Goal: Communication & Community: Answer question/provide support

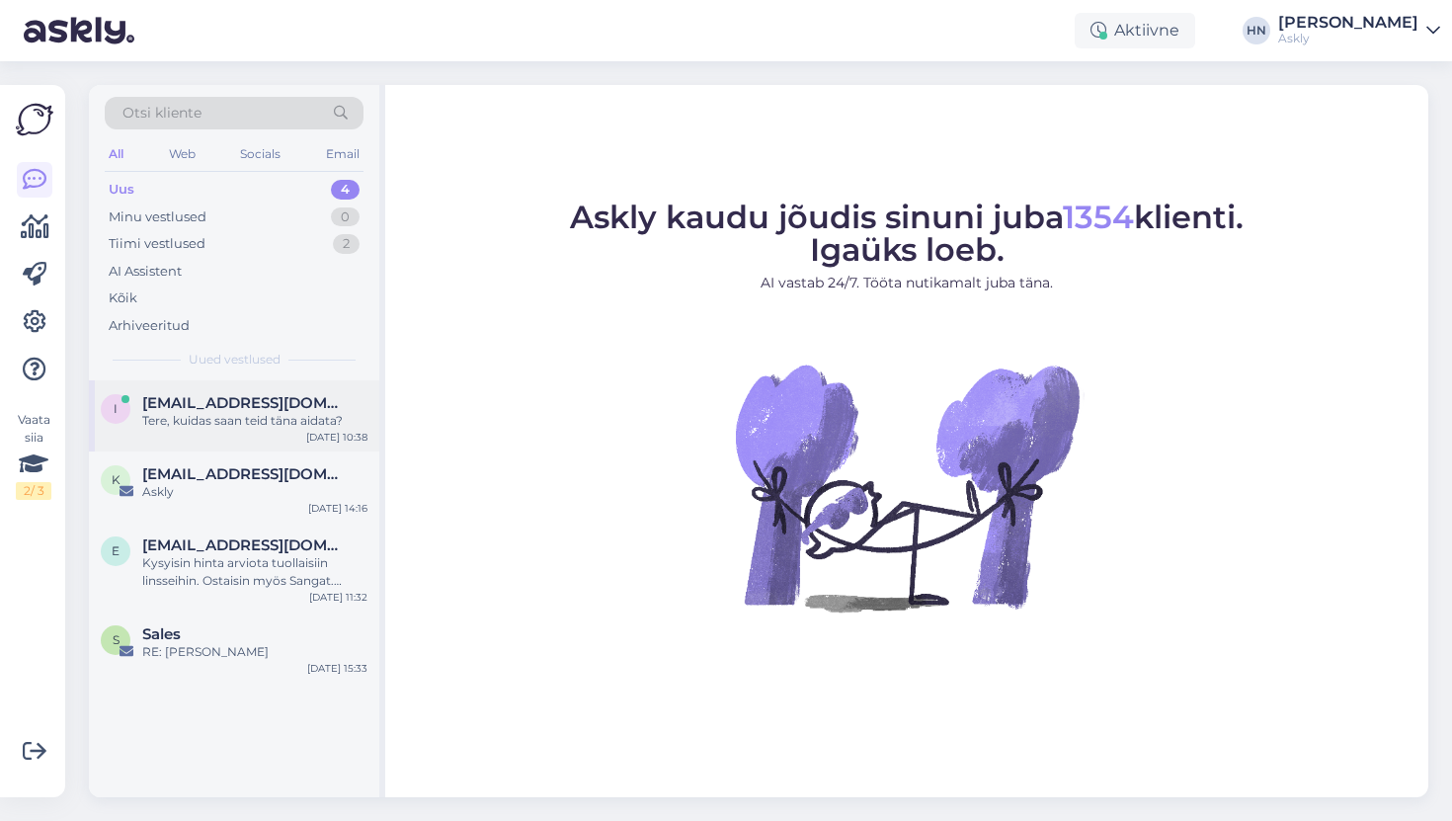
click at [266, 428] on div "Tere, kuidas saan teid täna aidata?" at bounding box center [254, 421] width 225 height 18
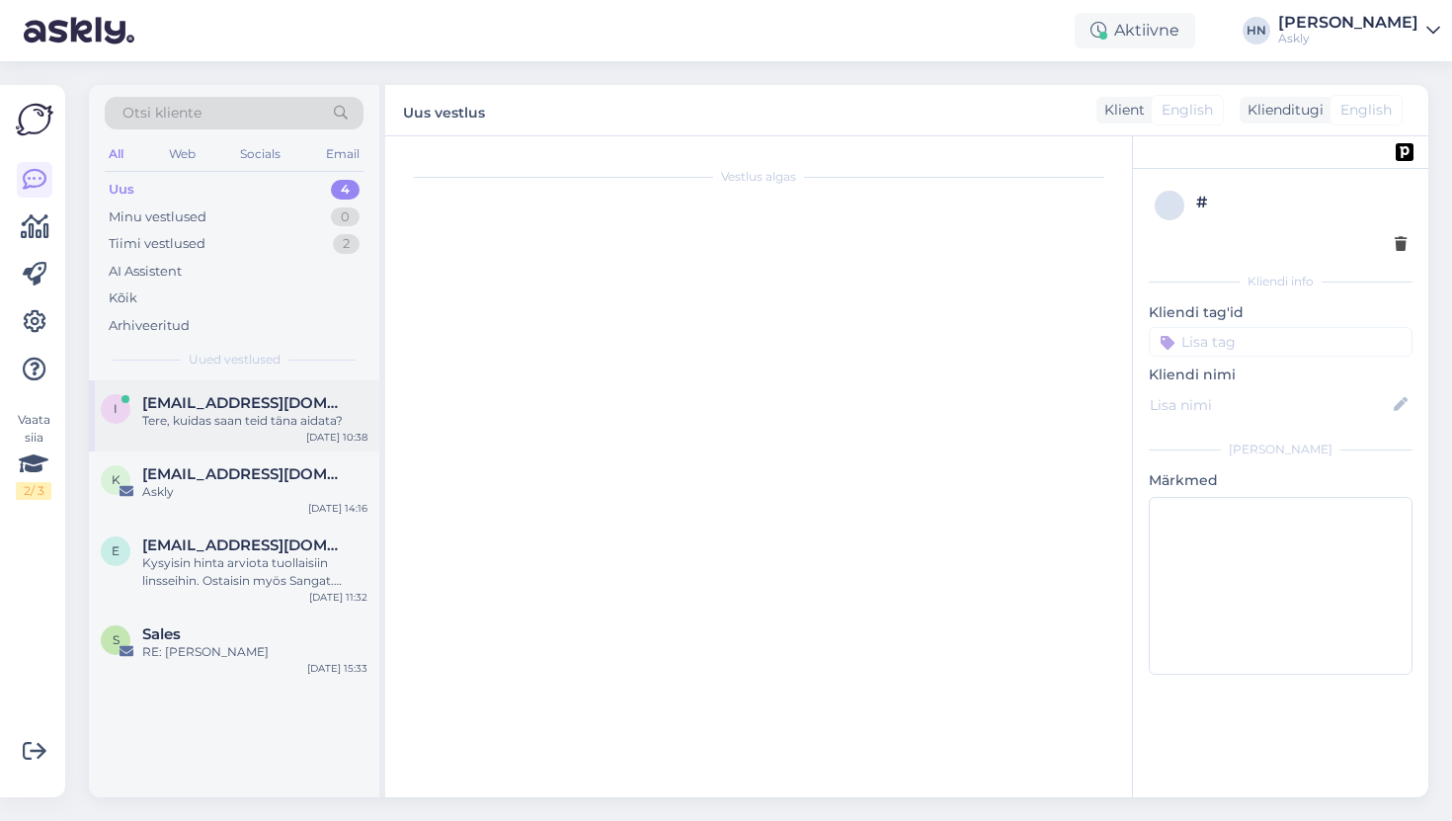
click at [338, 413] on div "Tere, kuidas saan teid täna aidata?" at bounding box center [254, 421] width 225 height 18
click at [213, 380] on div "i [EMAIL_ADDRESS][DOMAIN_NAME] Tere, kuidas saan teid täna aidata? [DATE] 10:38" at bounding box center [234, 415] width 290 height 71
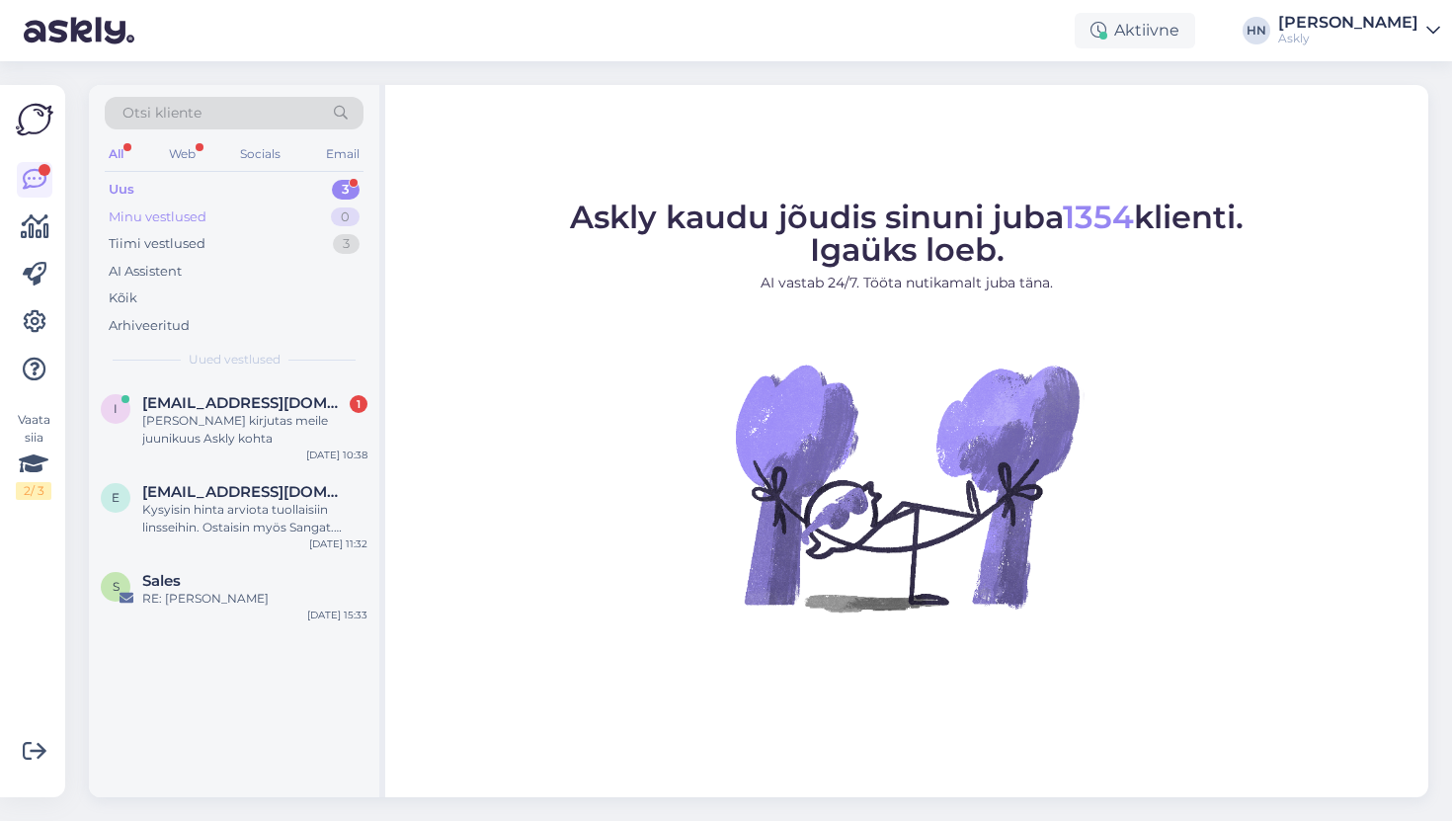
click at [218, 228] on div "Minu vestlused 0" at bounding box center [234, 217] width 259 height 28
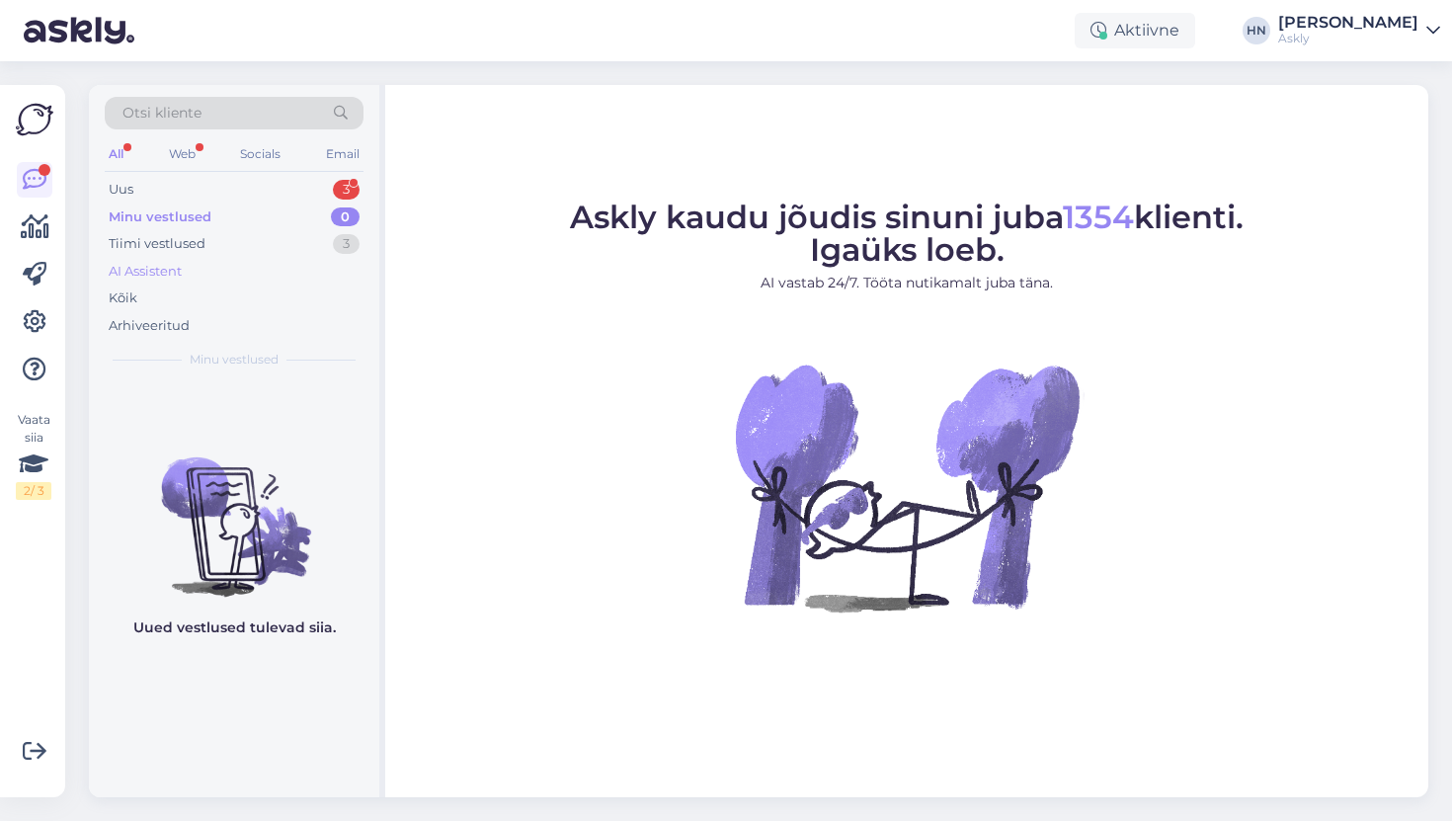
click at [199, 260] on div "AI Assistent" at bounding box center [234, 272] width 259 height 28
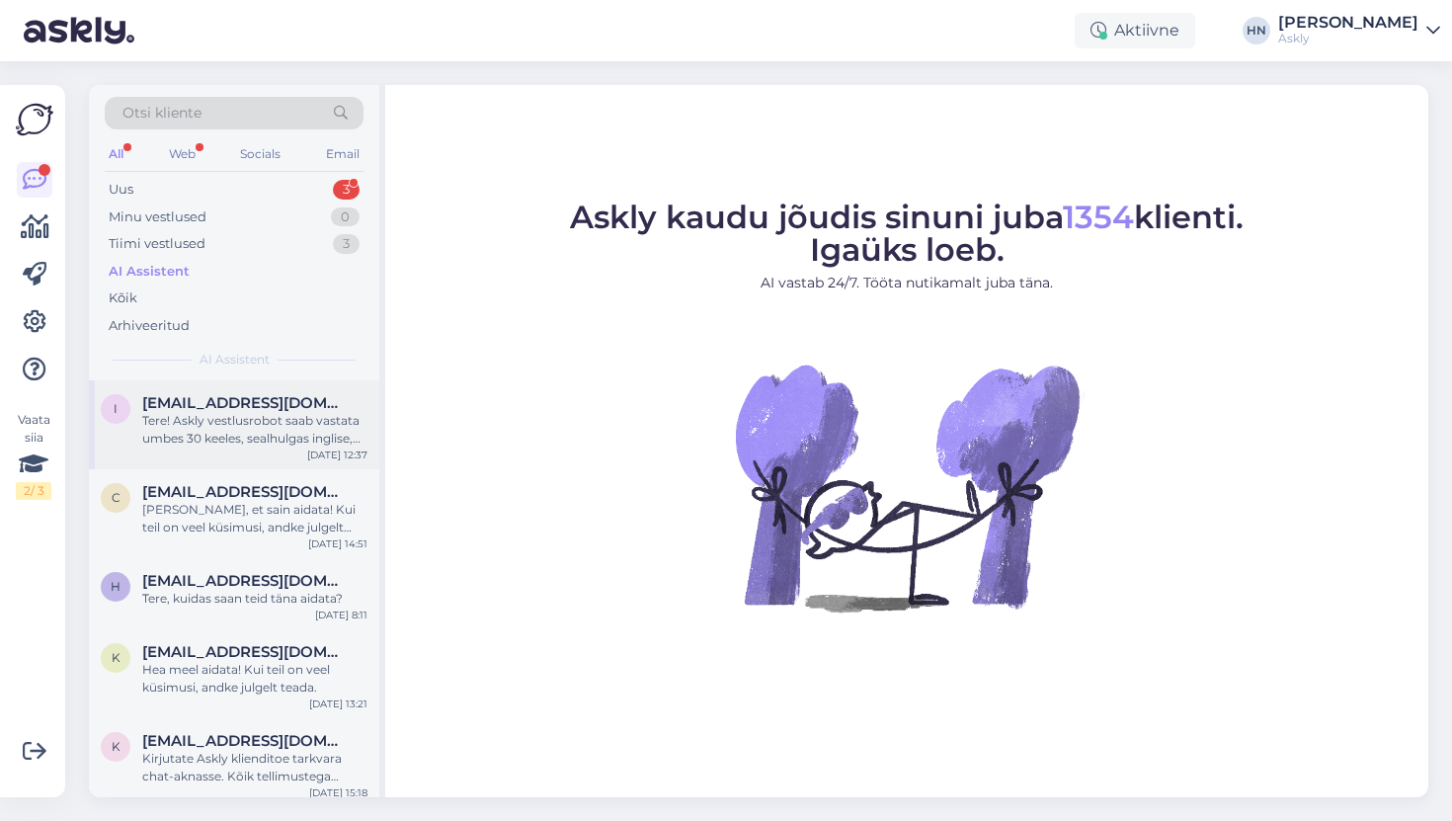
click at [181, 421] on div "Tere! Askly vestlusrobot saab vastata umbes 30 keeles, sealhulgas inglise, pran…" at bounding box center [254, 430] width 225 height 36
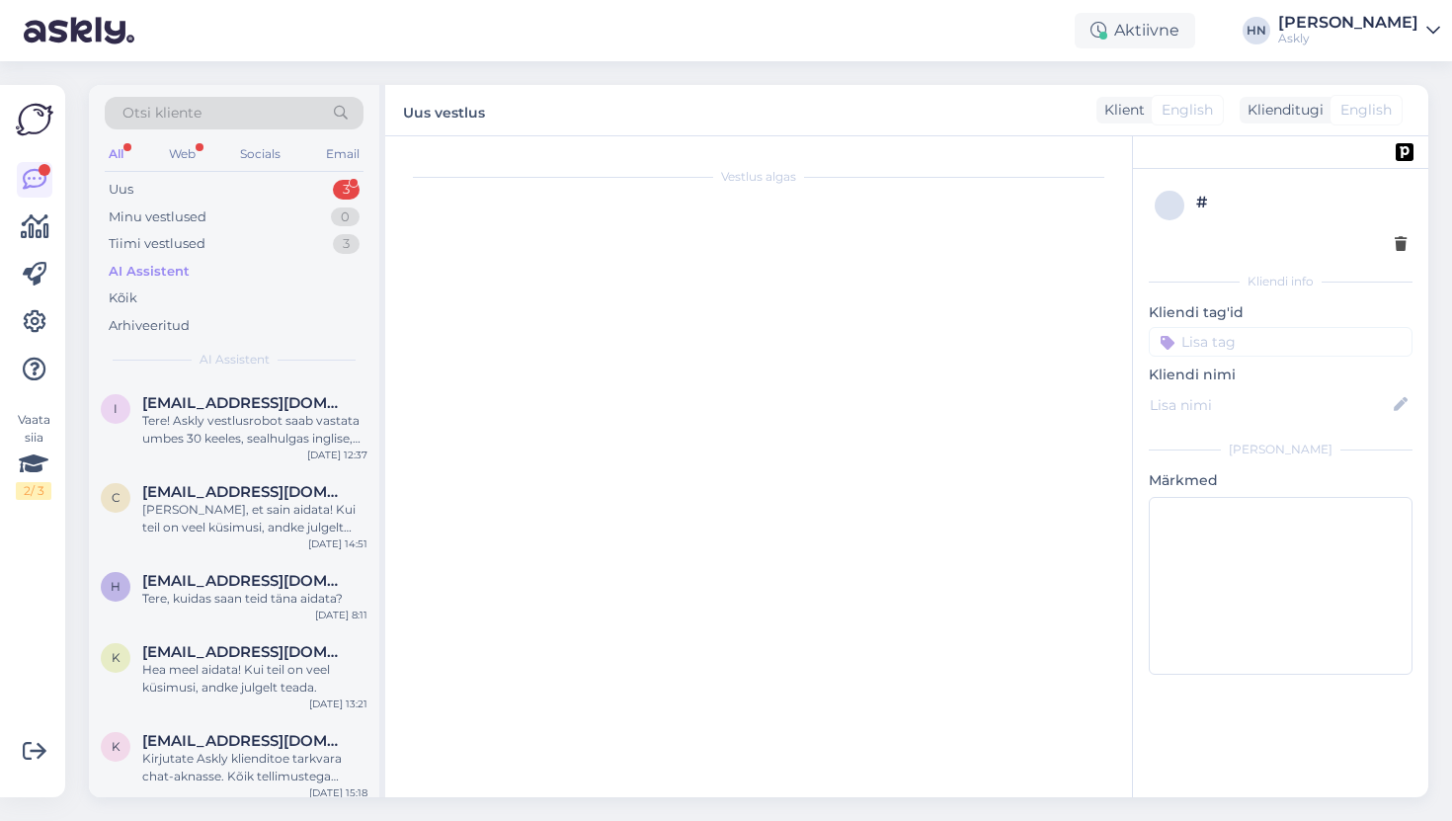
click at [578, 160] on div "Vestlus algas" at bounding box center [767, 471] width 725 height 631
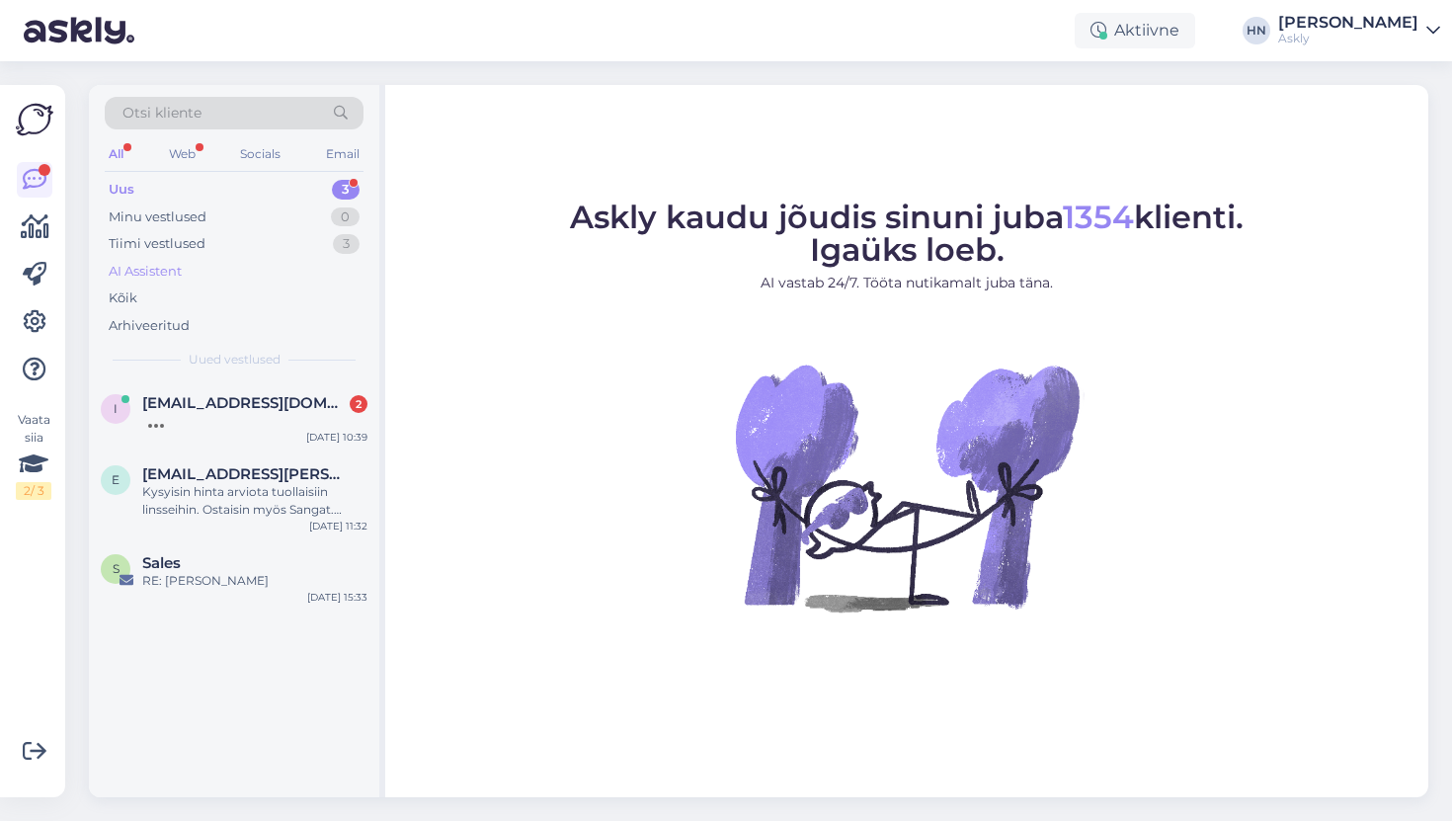
click at [276, 260] on div "AI Assistent" at bounding box center [234, 272] width 259 height 28
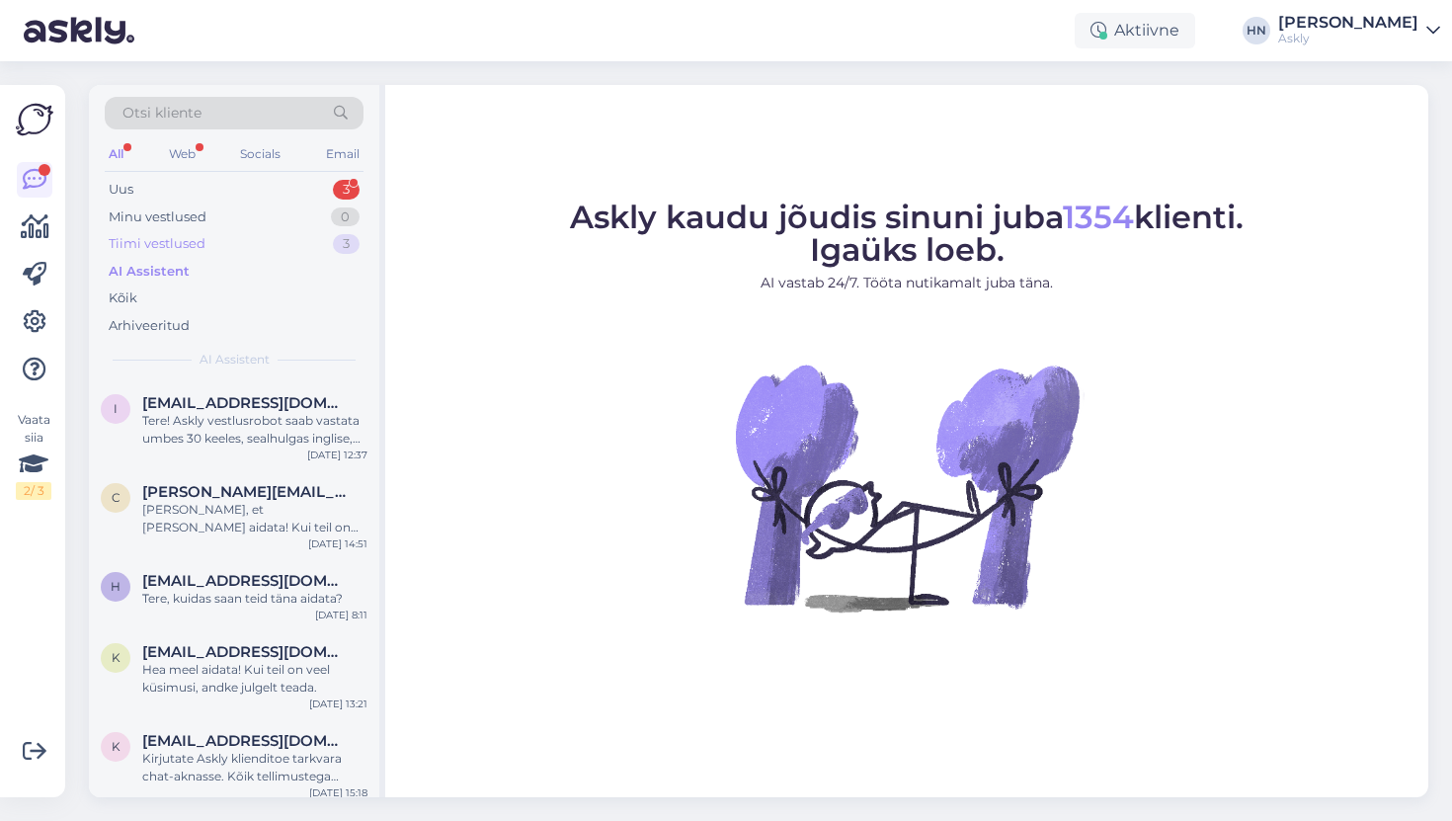
click at [273, 250] on div "Tiimi vestlused 3" at bounding box center [234, 244] width 259 height 28
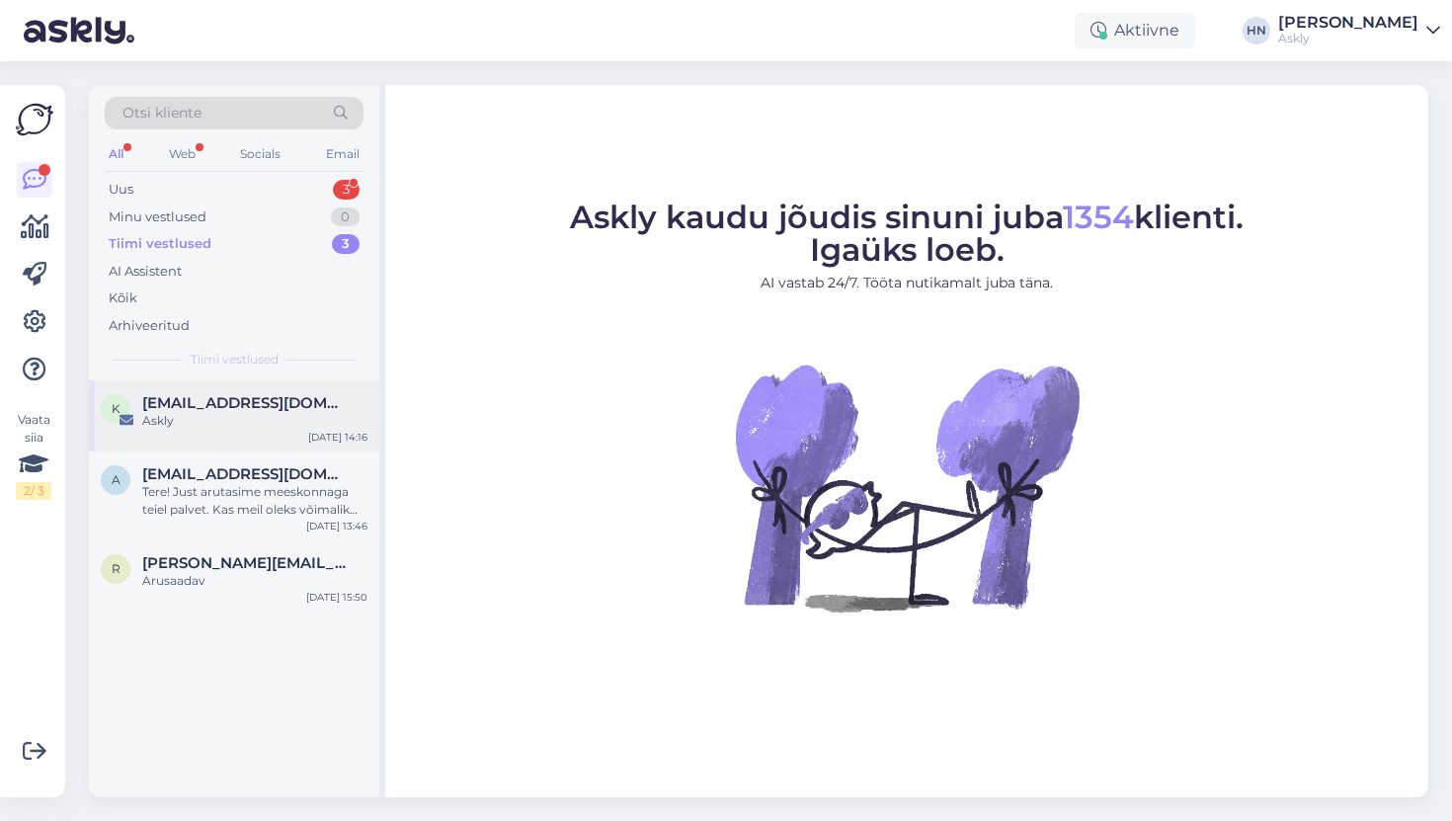
click at [225, 408] on span "kersti@jone.ee" at bounding box center [244, 403] width 205 height 18
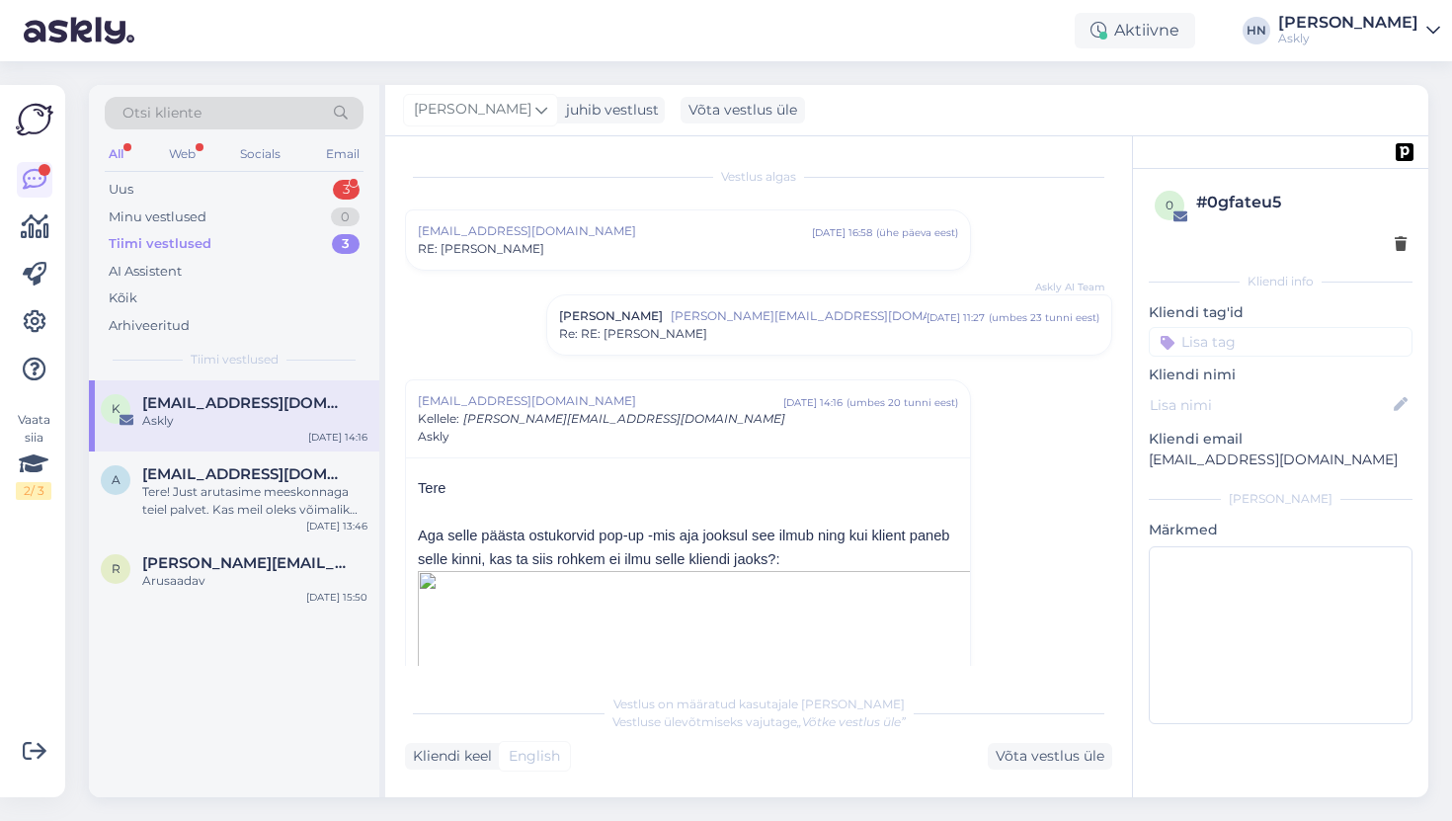
click at [226, 444] on div "k kersti@jone.ee Askly Sep 29 14:16" at bounding box center [234, 415] width 290 height 71
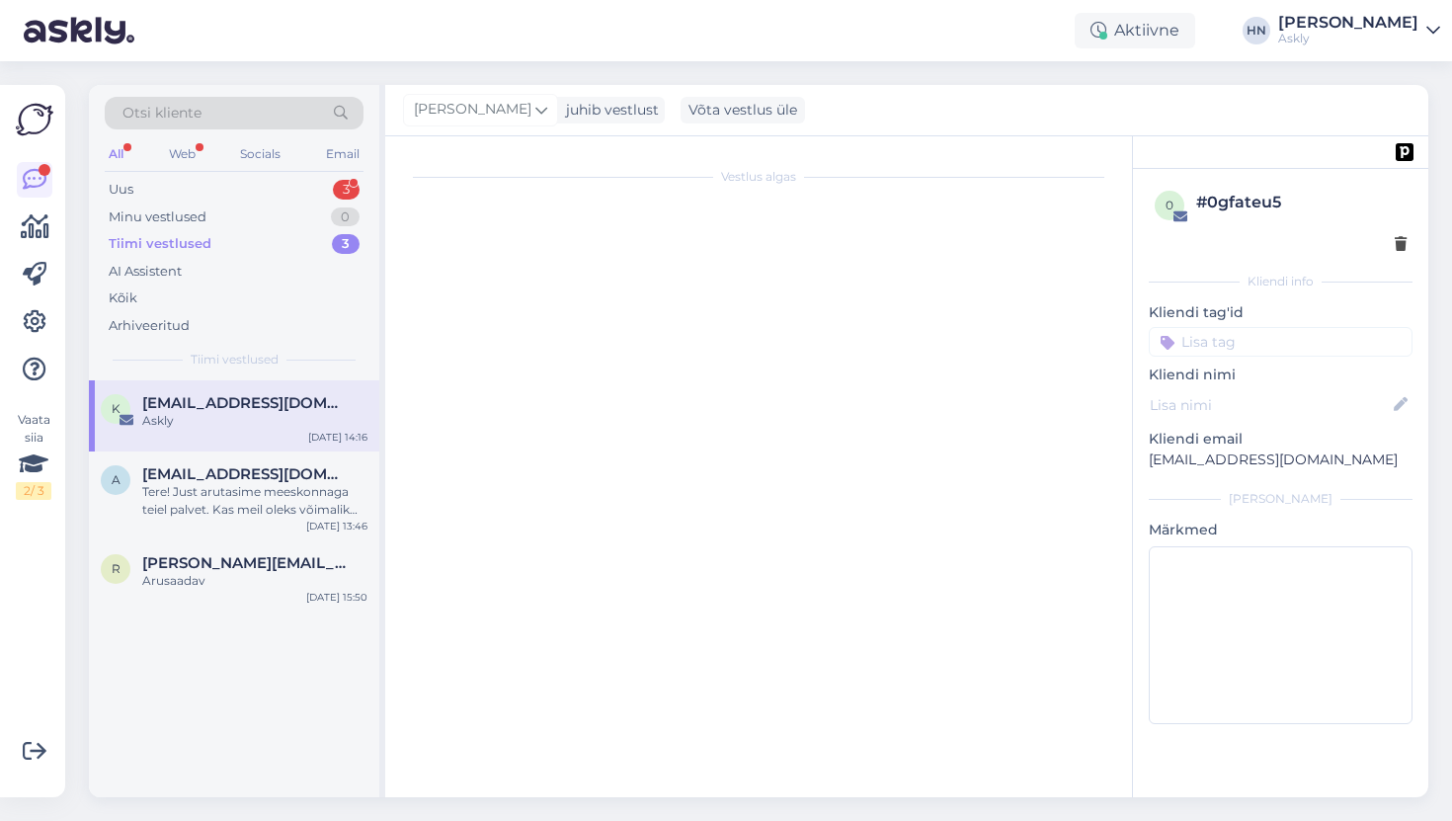
scroll to position [223, 0]
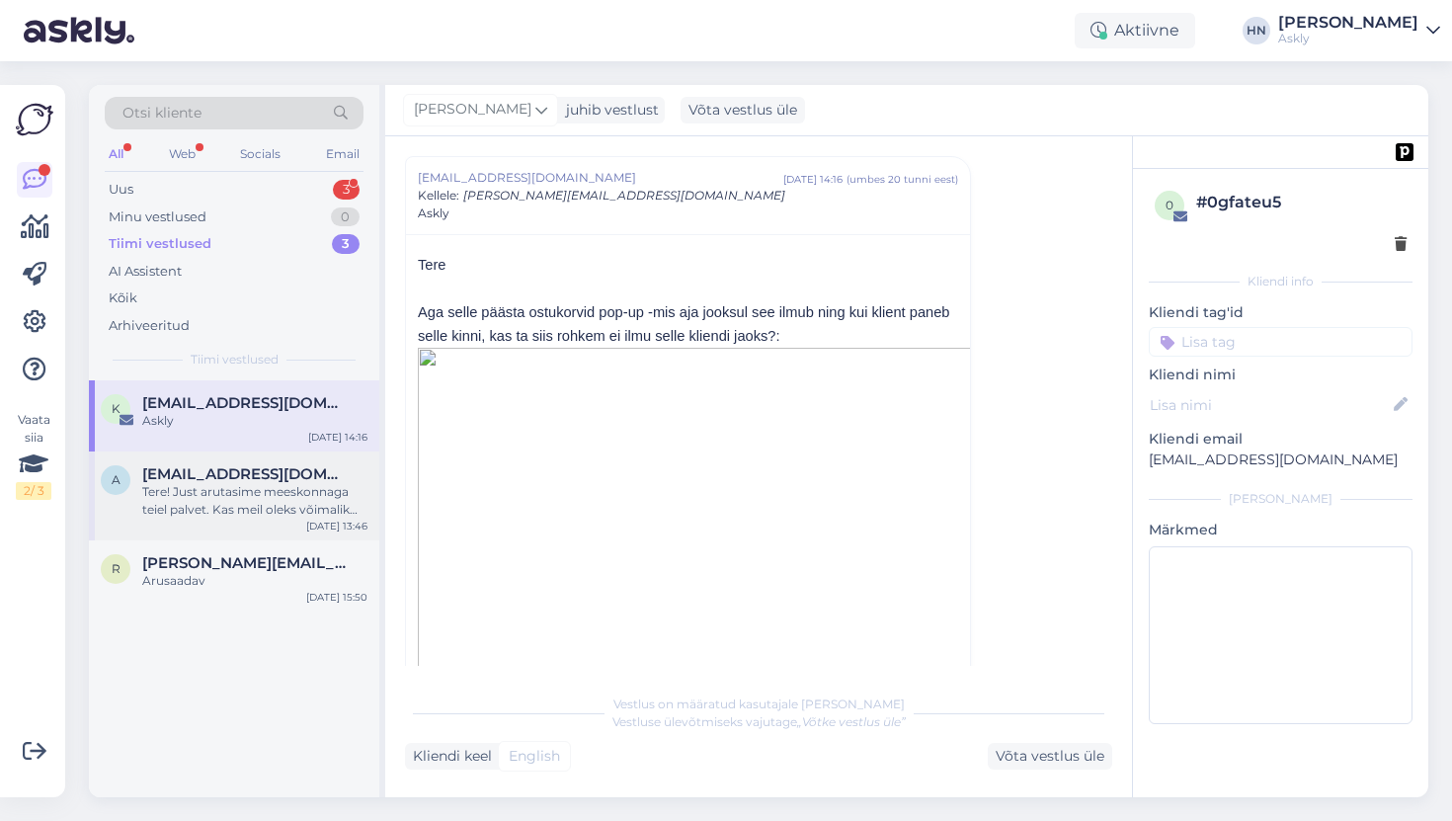
click at [224, 466] on span "[EMAIL_ADDRESS][DOMAIN_NAME]" at bounding box center [244, 474] width 205 height 18
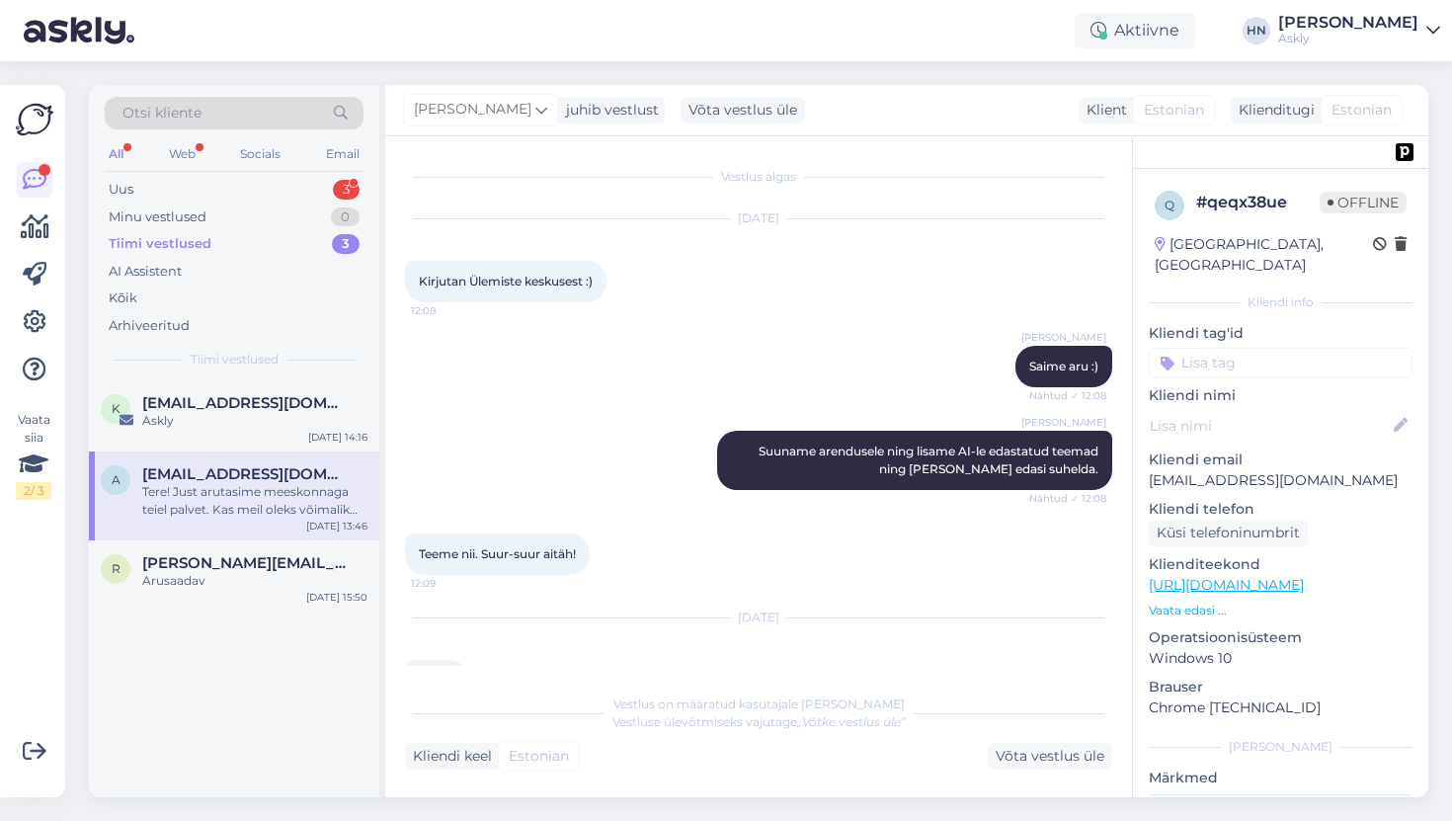
scroll to position [10962, 0]
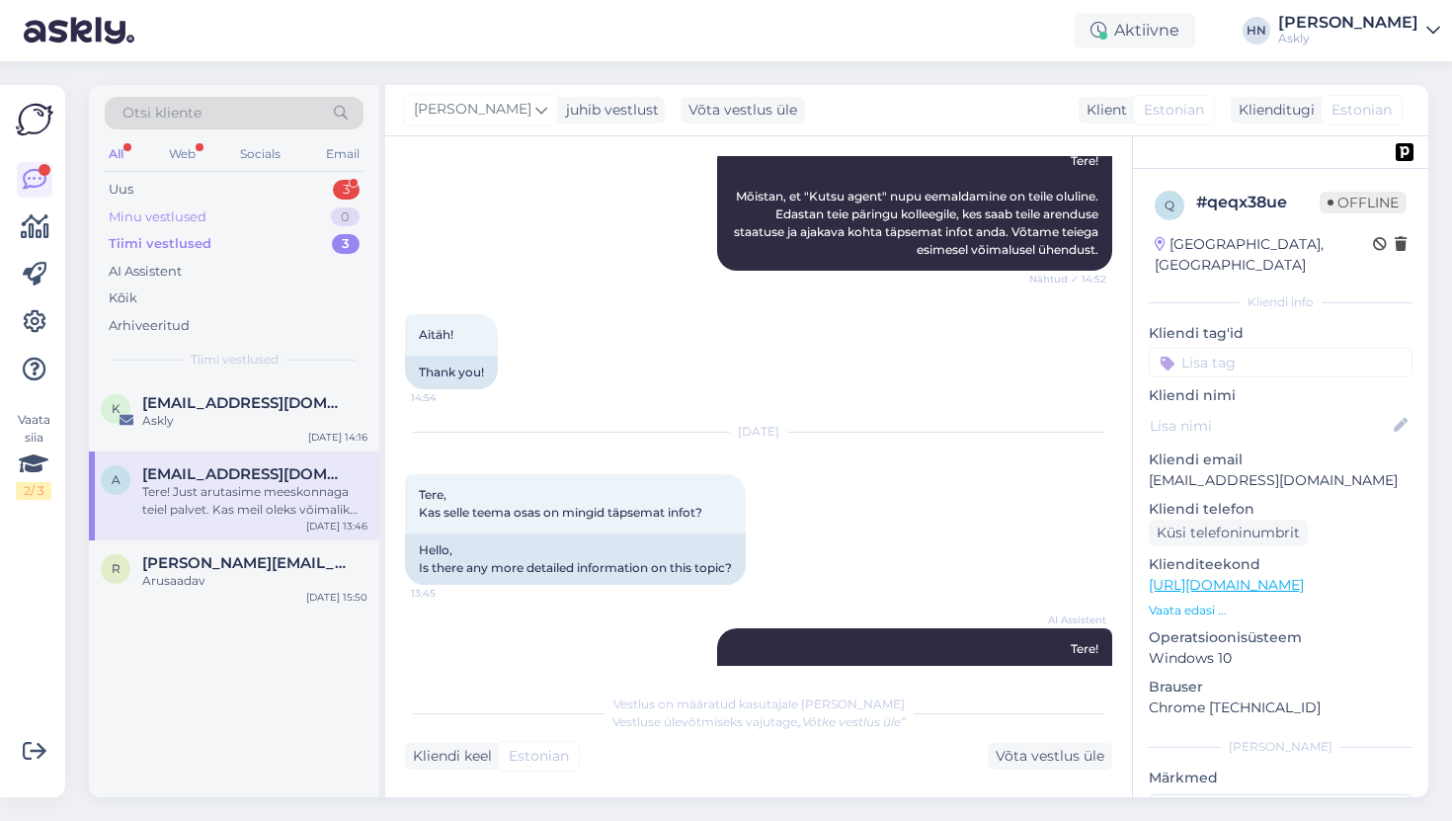
click at [234, 206] on div "Minu vestlused 0" at bounding box center [234, 217] width 259 height 28
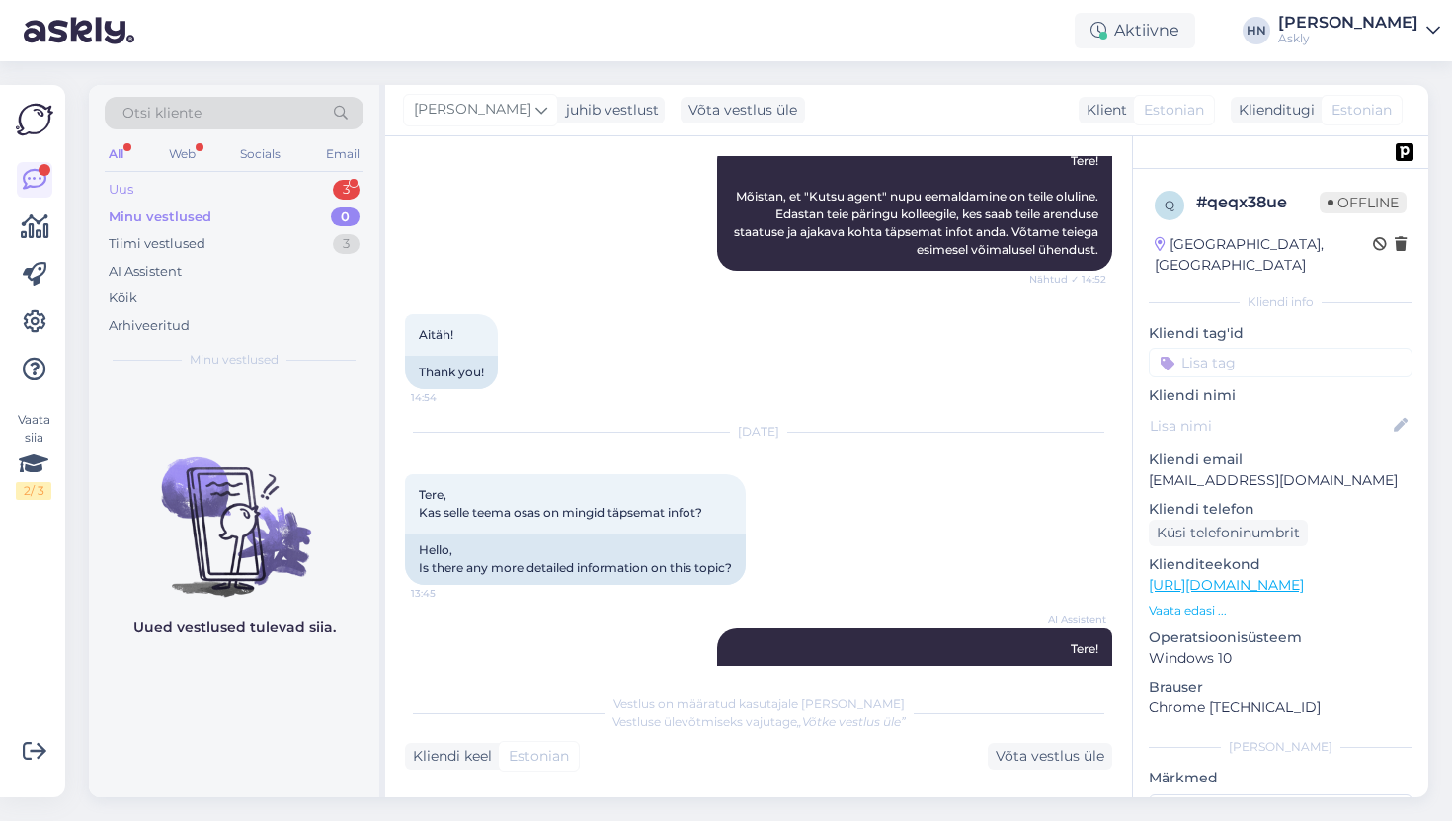
click at [213, 185] on div "Uus 3" at bounding box center [234, 190] width 259 height 28
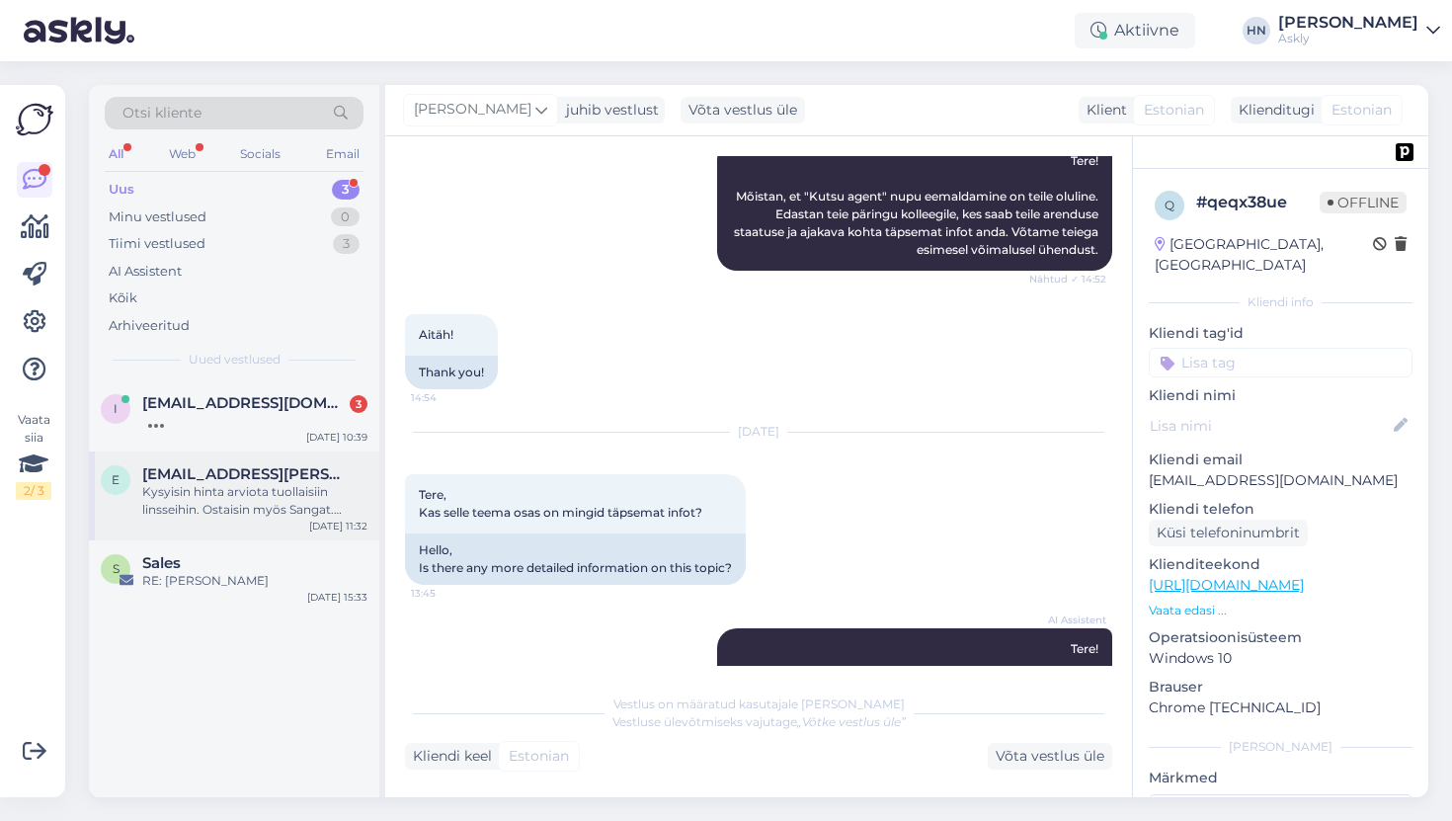
click at [155, 473] on span "[EMAIL_ADDRESS][PERSON_NAME][DOMAIN_NAME]" at bounding box center [244, 474] width 205 height 18
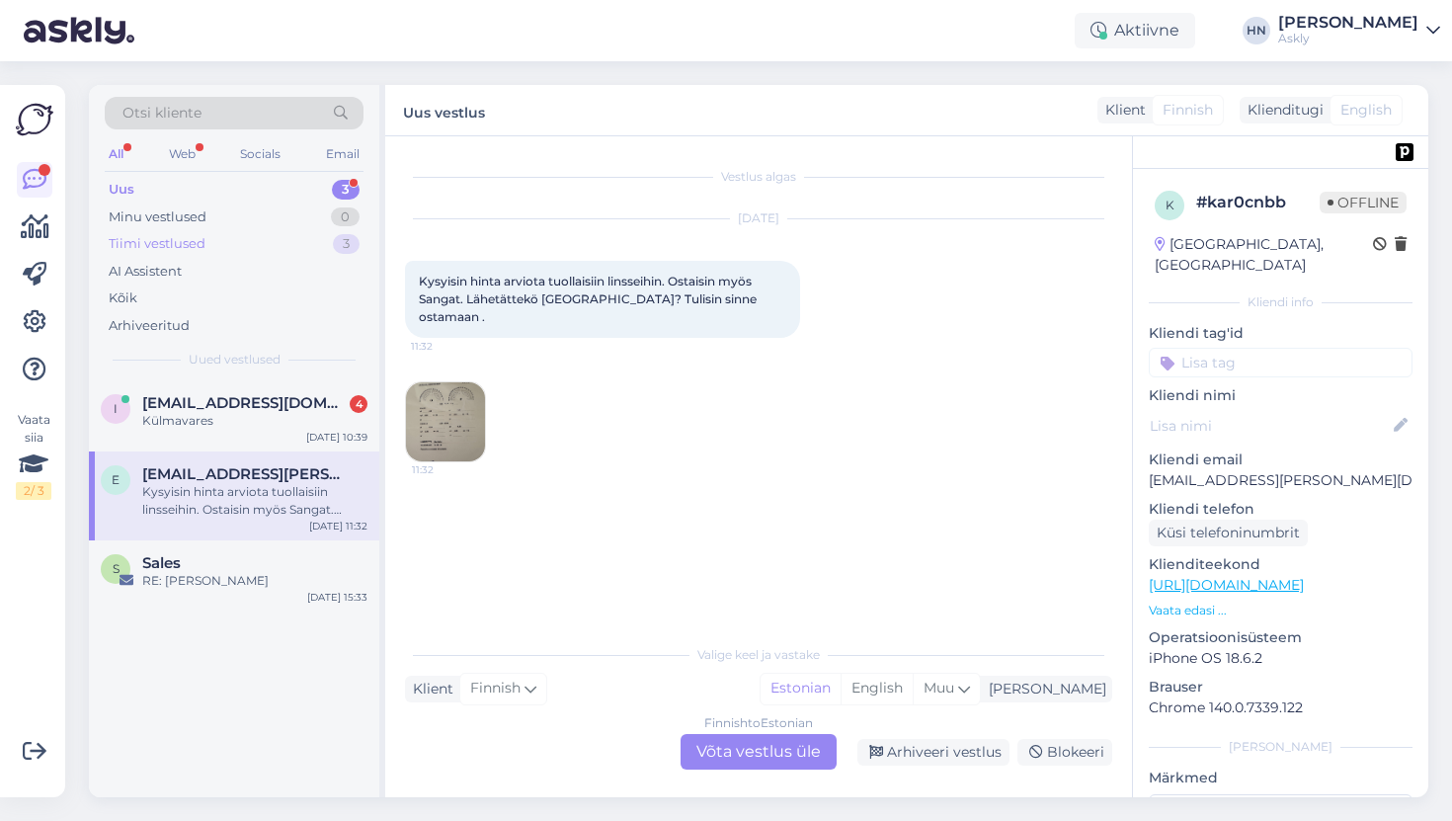
click at [240, 244] on div "Tiimi vestlused 3" at bounding box center [234, 244] width 259 height 28
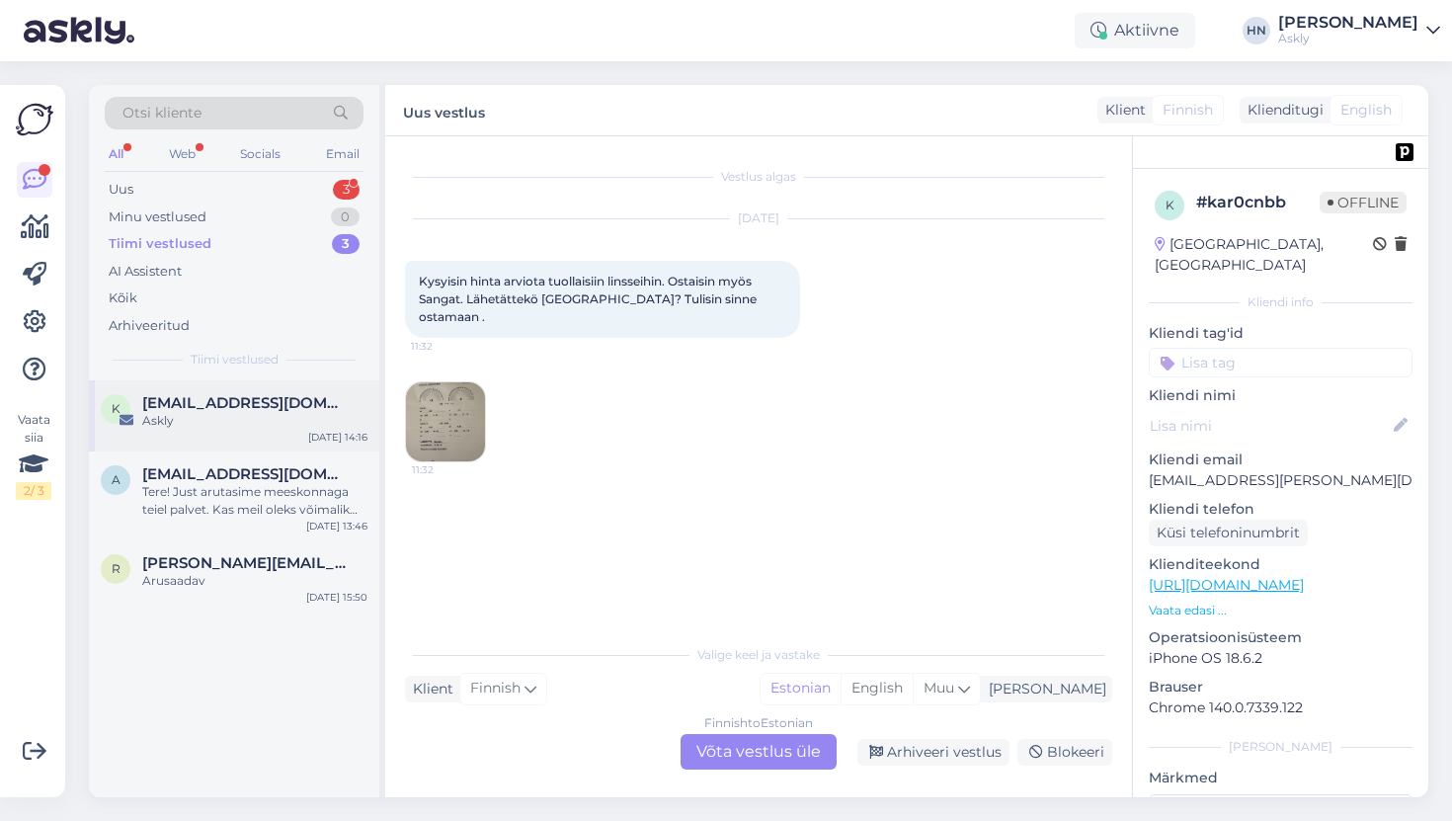
click at [202, 421] on div "Askly" at bounding box center [254, 421] width 225 height 18
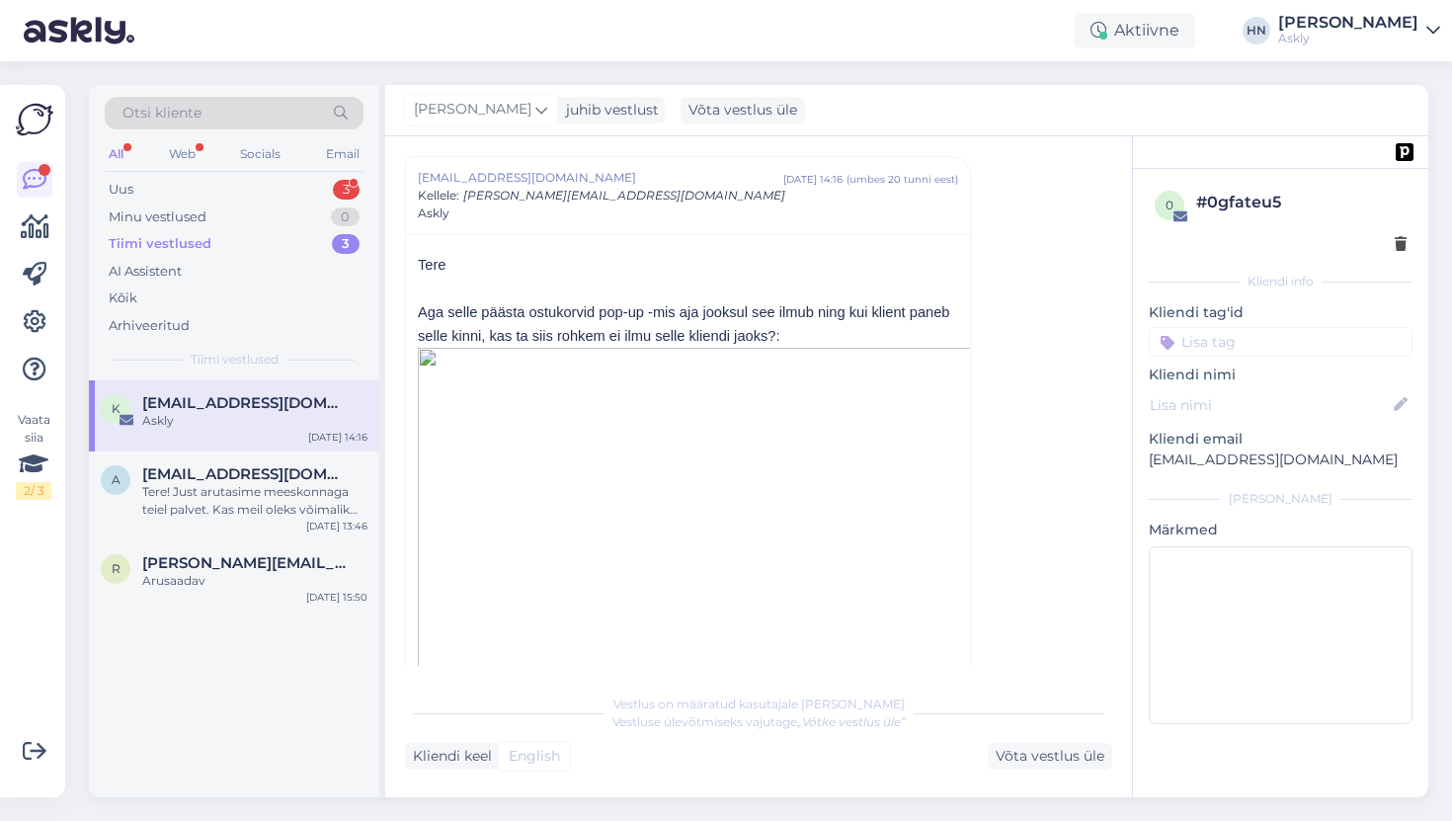
scroll to position [1200, 0]
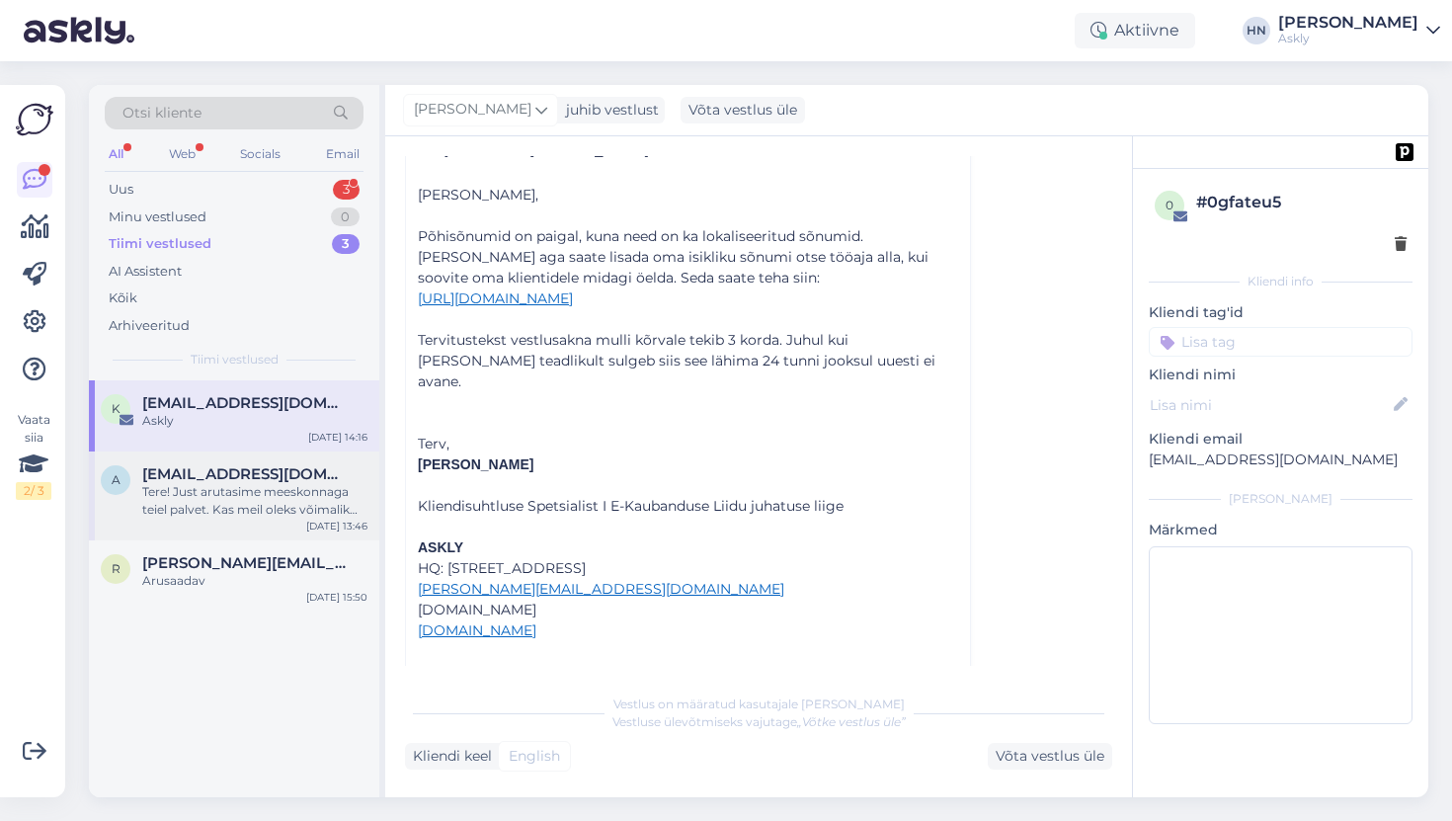
click at [294, 480] on div "[EMAIL_ADDRESS][DOMAIN_NAME]" at bounding box center [254, 474] width 225 height 18
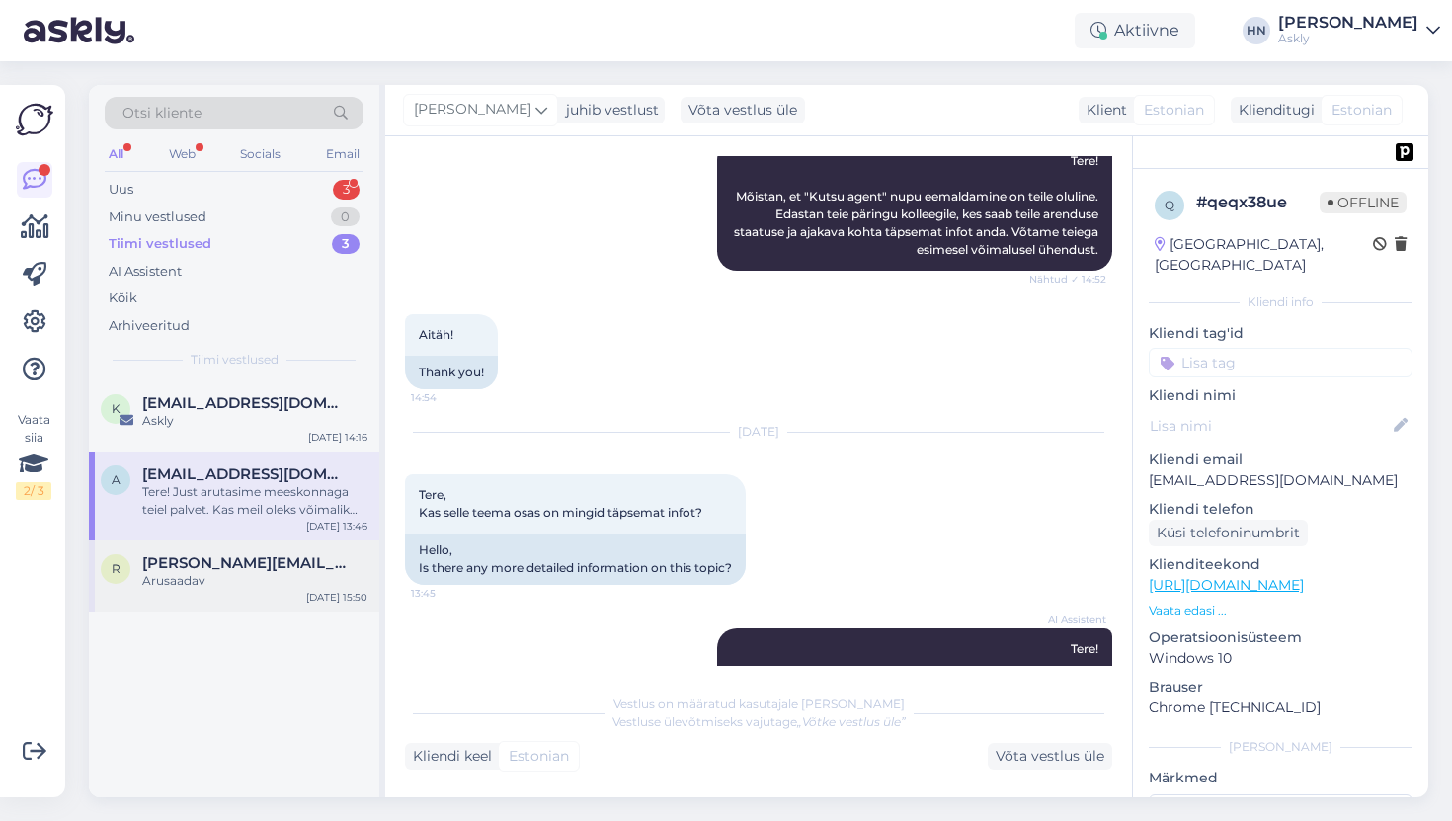
click at [282, 554] on span "[PERSON_NAME][EMAIL_ADDRESS][DOMAIN_NAME]" at bounding box center [244, 563] width 205 height 18
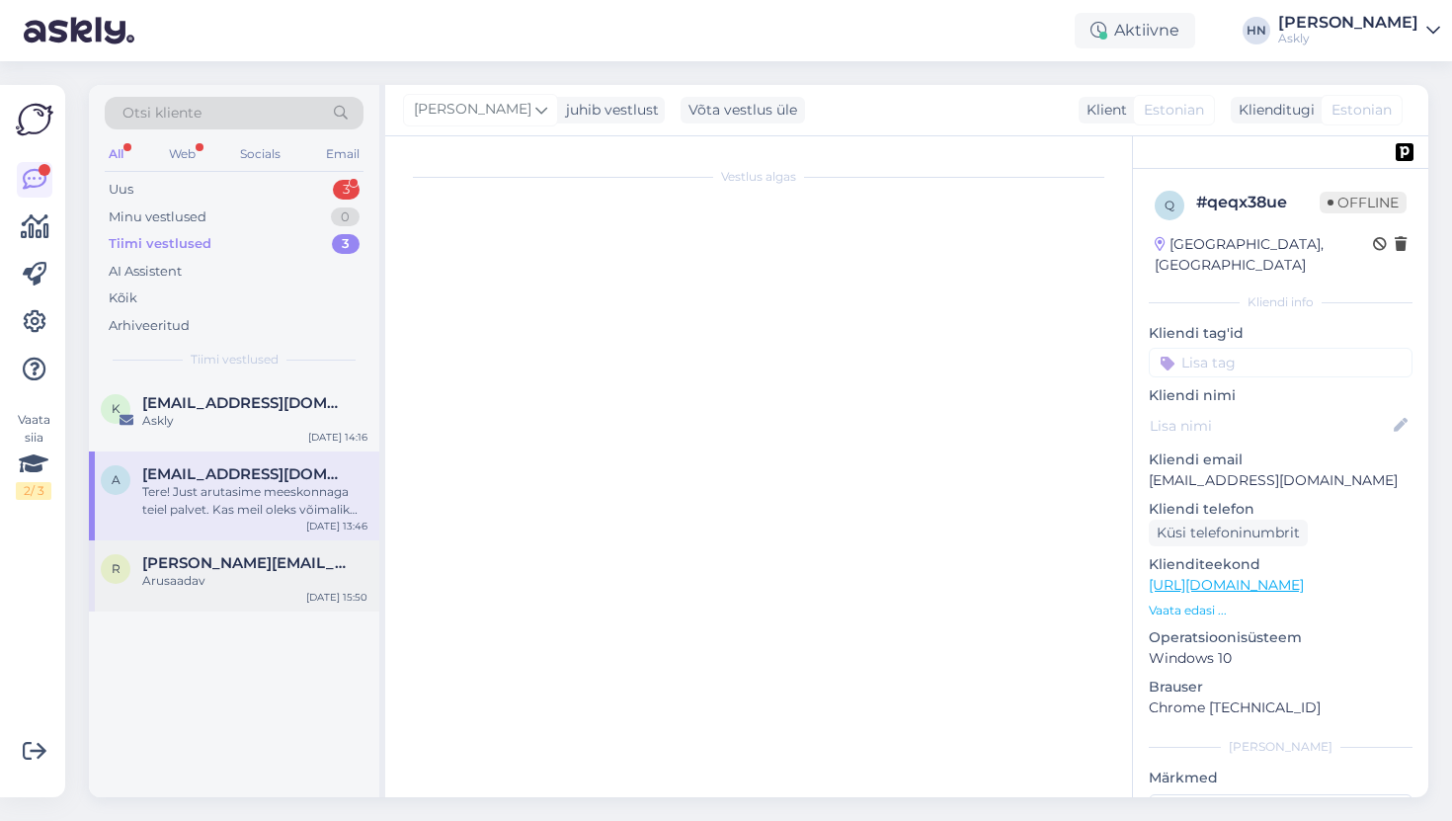
scroll to position [7841, 0]
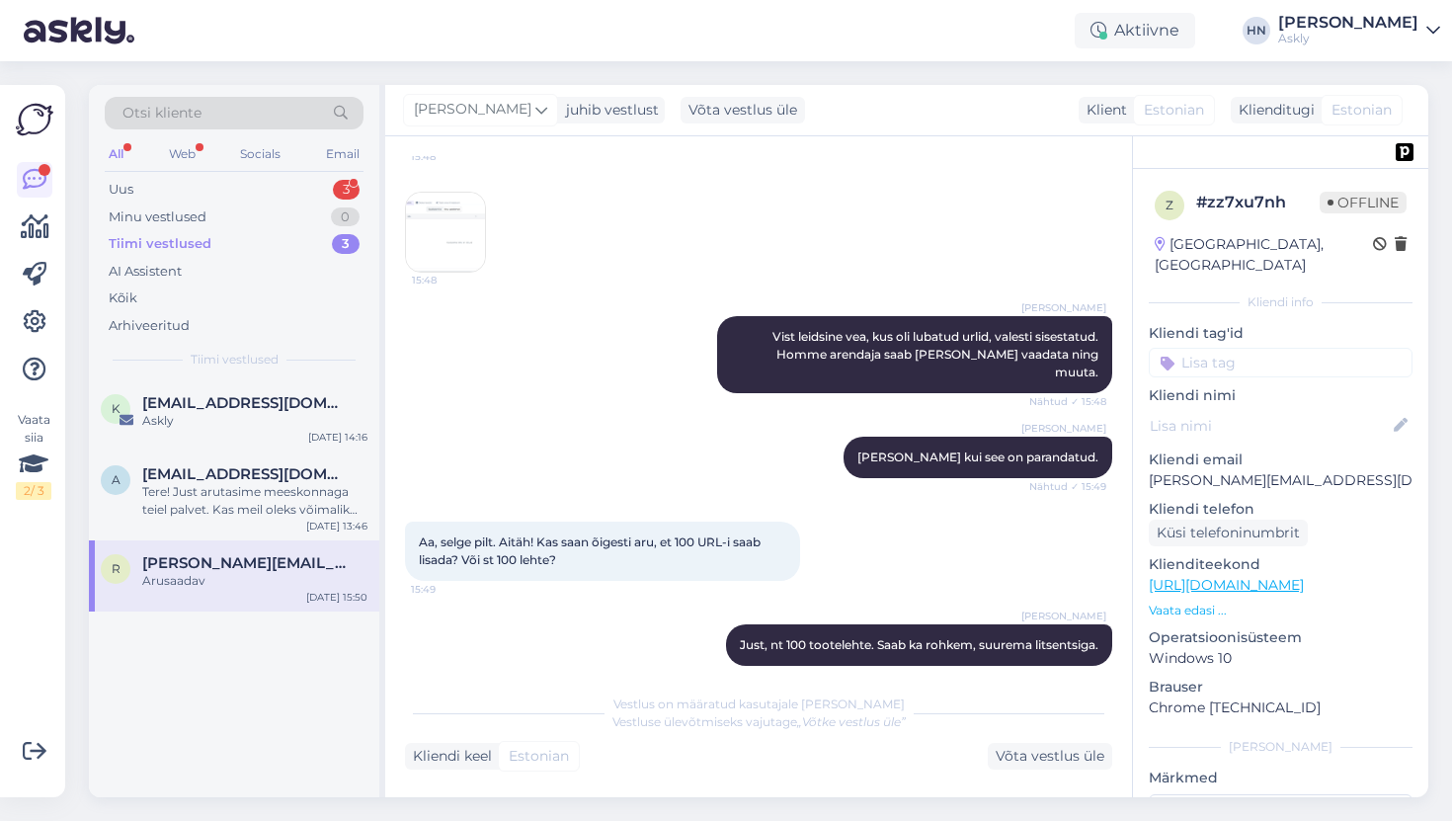
click at [701, 58] on div "Aktiivne HN Hans Niinemäe Askly" at bounding box center [726, 30] width 1452 height 61
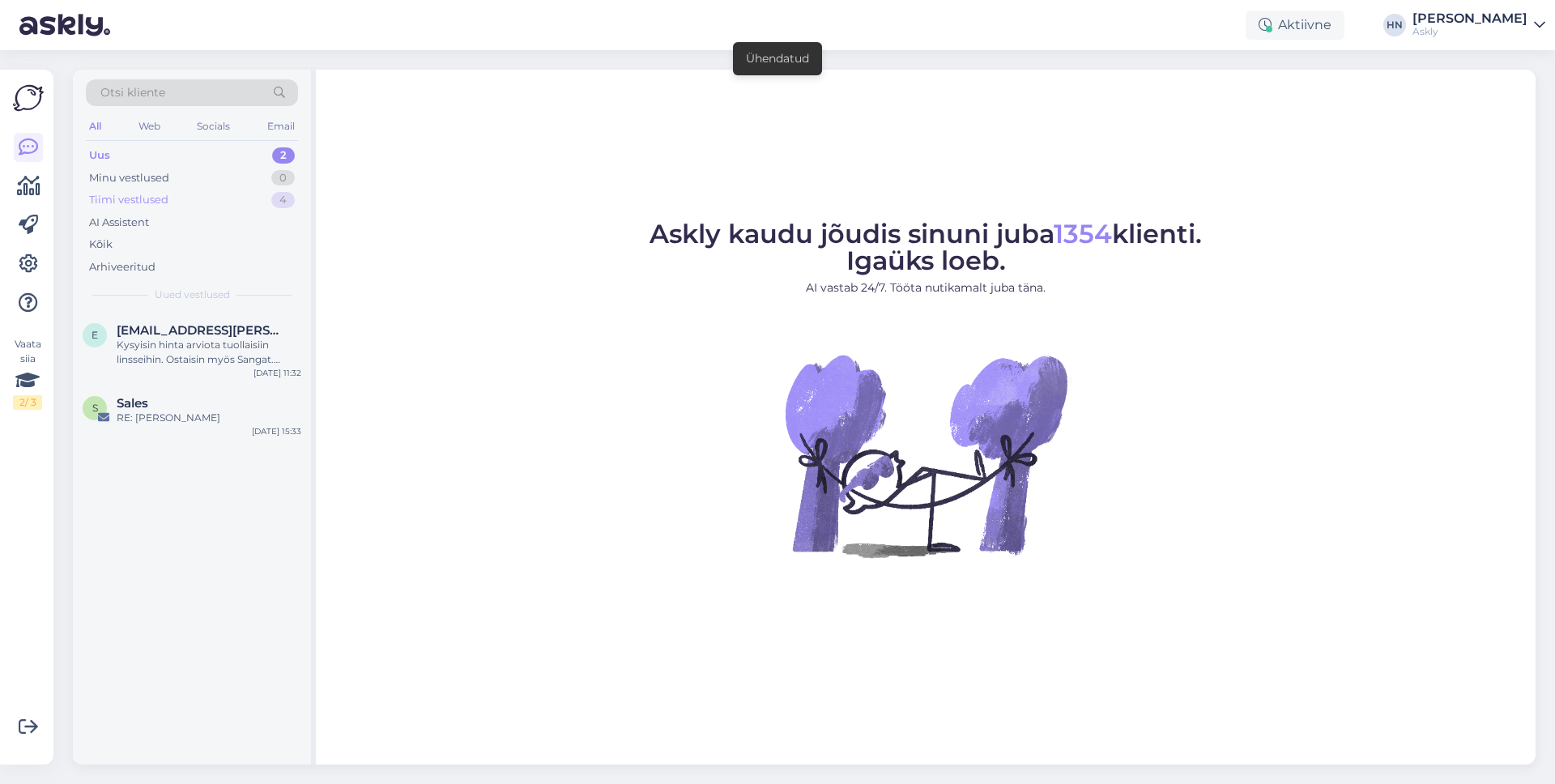
click at [253, 193] on div "Tiimi vestlused 4" at bounding box center [192, 200] width 212 height 23
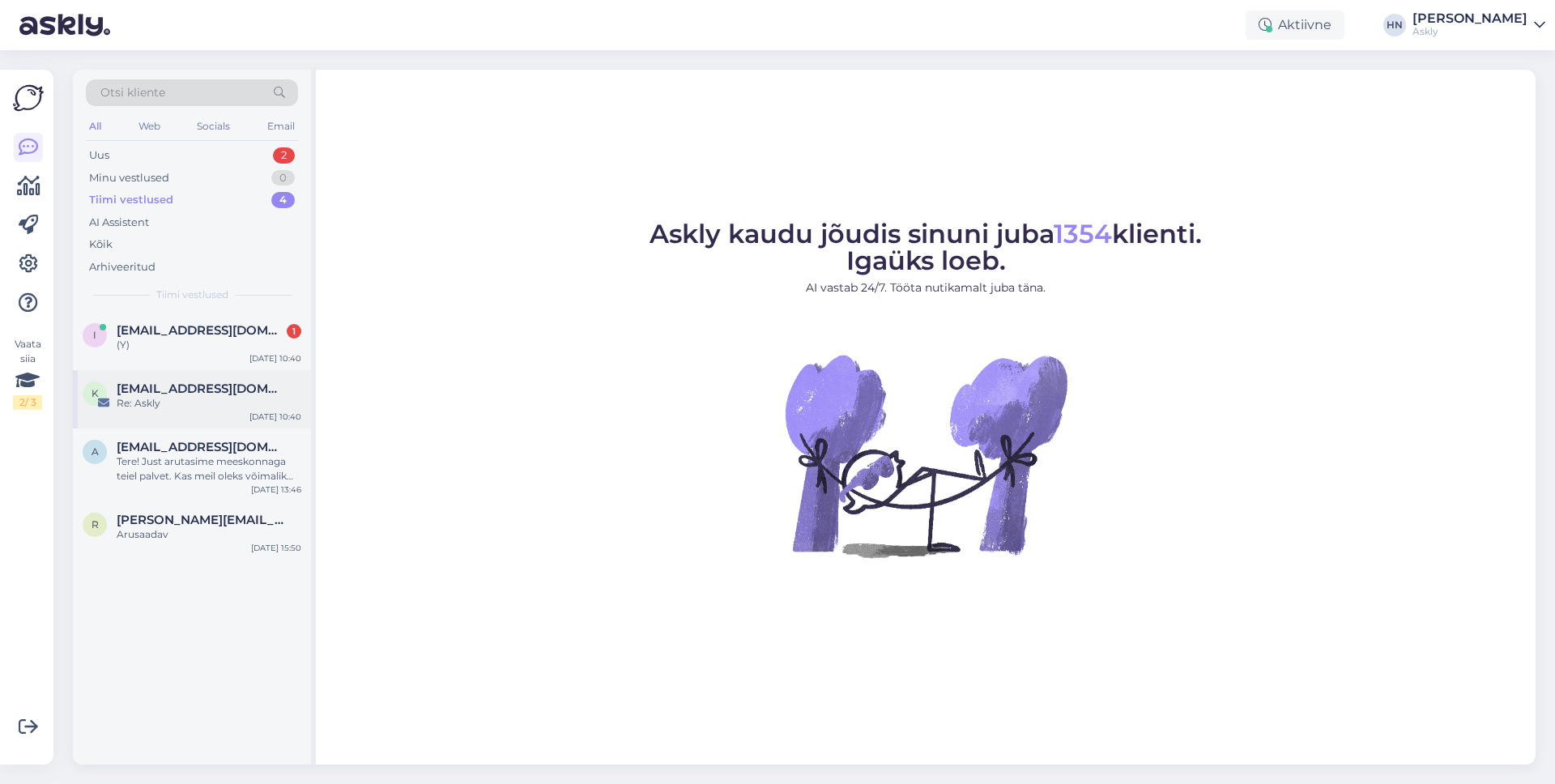
click at [173, 389] on span "[EMAIL_ADDRESS][DOMAIN_NAME]" at bounding box center [200, 389] width 168 height 15
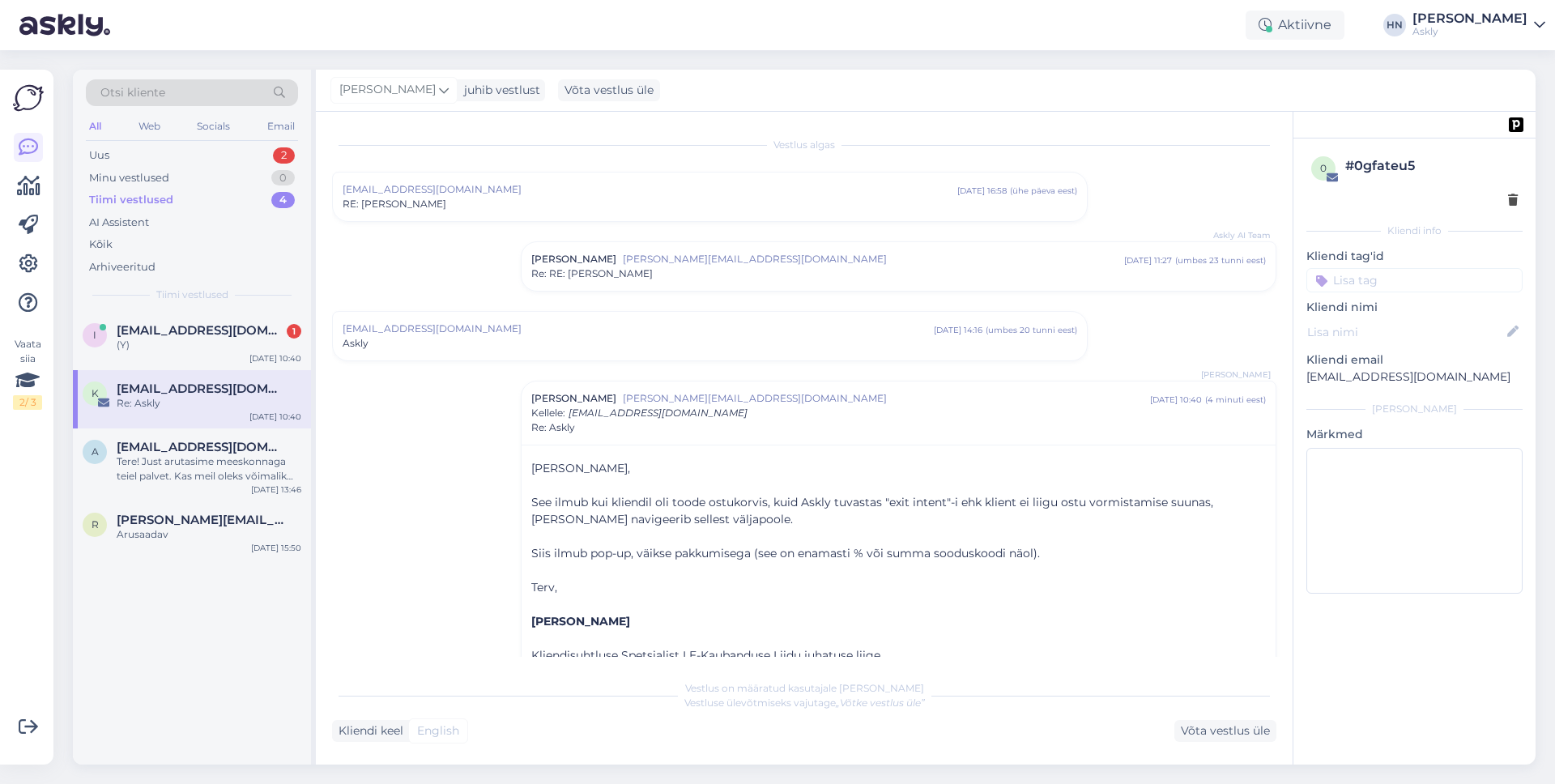
click at [186, 196] on div "Tiimi vestlused 4" at bounding box center [192, 200] width 212 height 23
click at [185, 184] on div "Minu vestlused 0" at bounding box center [192, 178] width 212 height 23
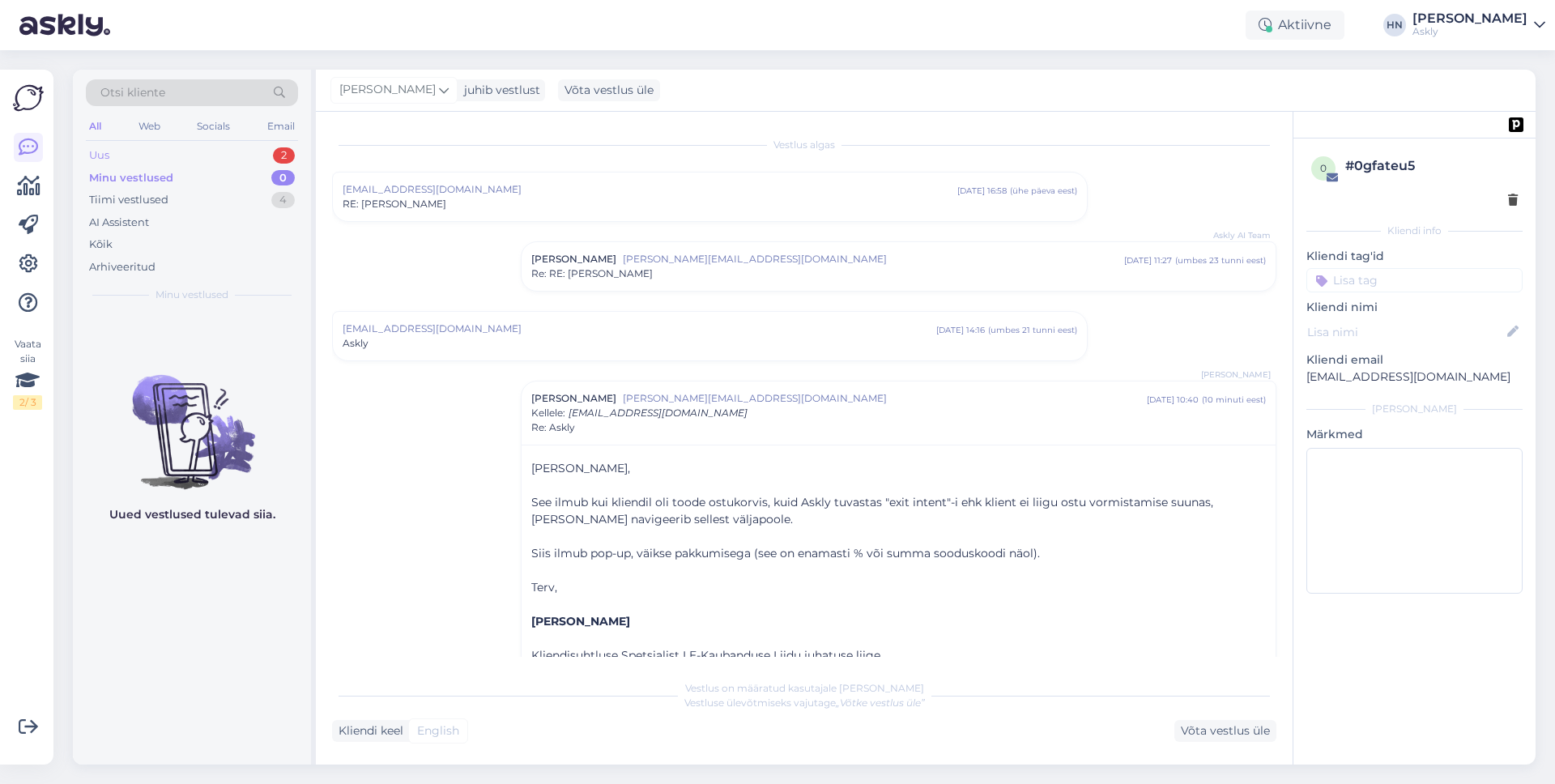
click at [190, 162] on div "Uus 2" at bounding box center [192, 156] width 212 height 23
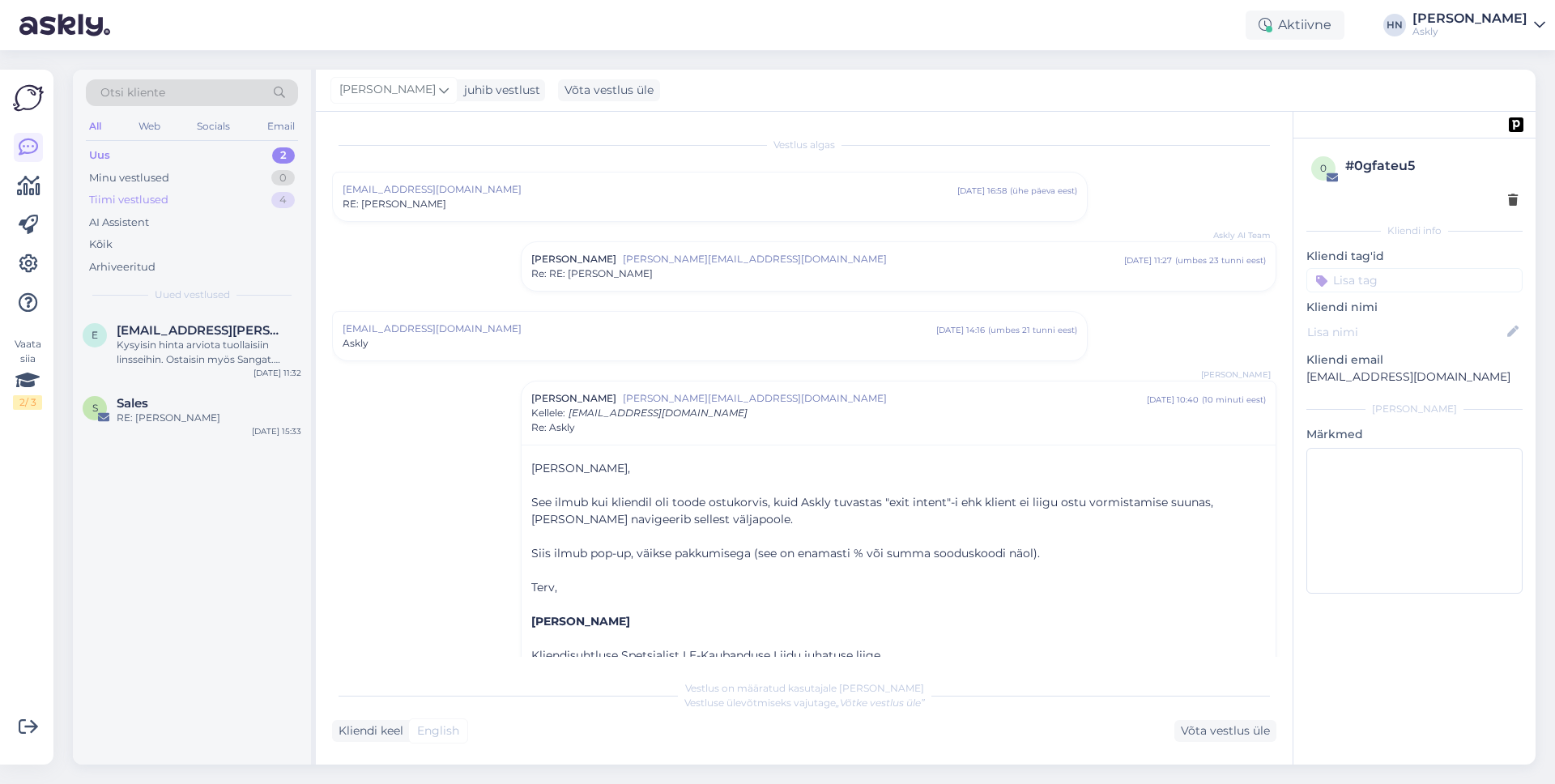
click at [180, 196] on div "Tiimi vestlused 4" at bounding box center [192, 200] width 212 height 23
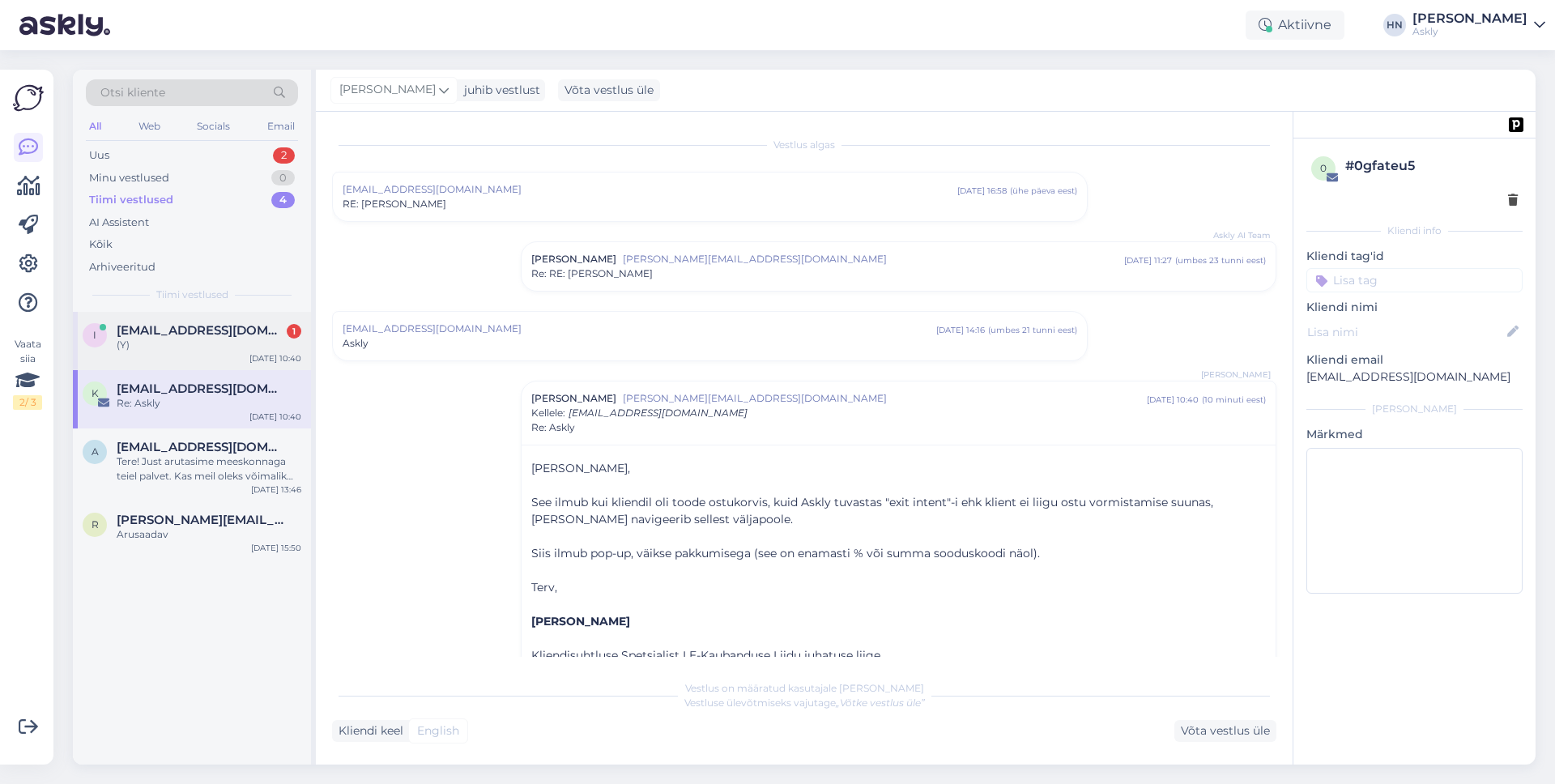
click at [122, 319] on div "i [EMAIL_ADDRESS][DOMAIN_NAME] 1 (Y) [DATE] 10:40" at bounding box center [192, 340] width 238 height 58
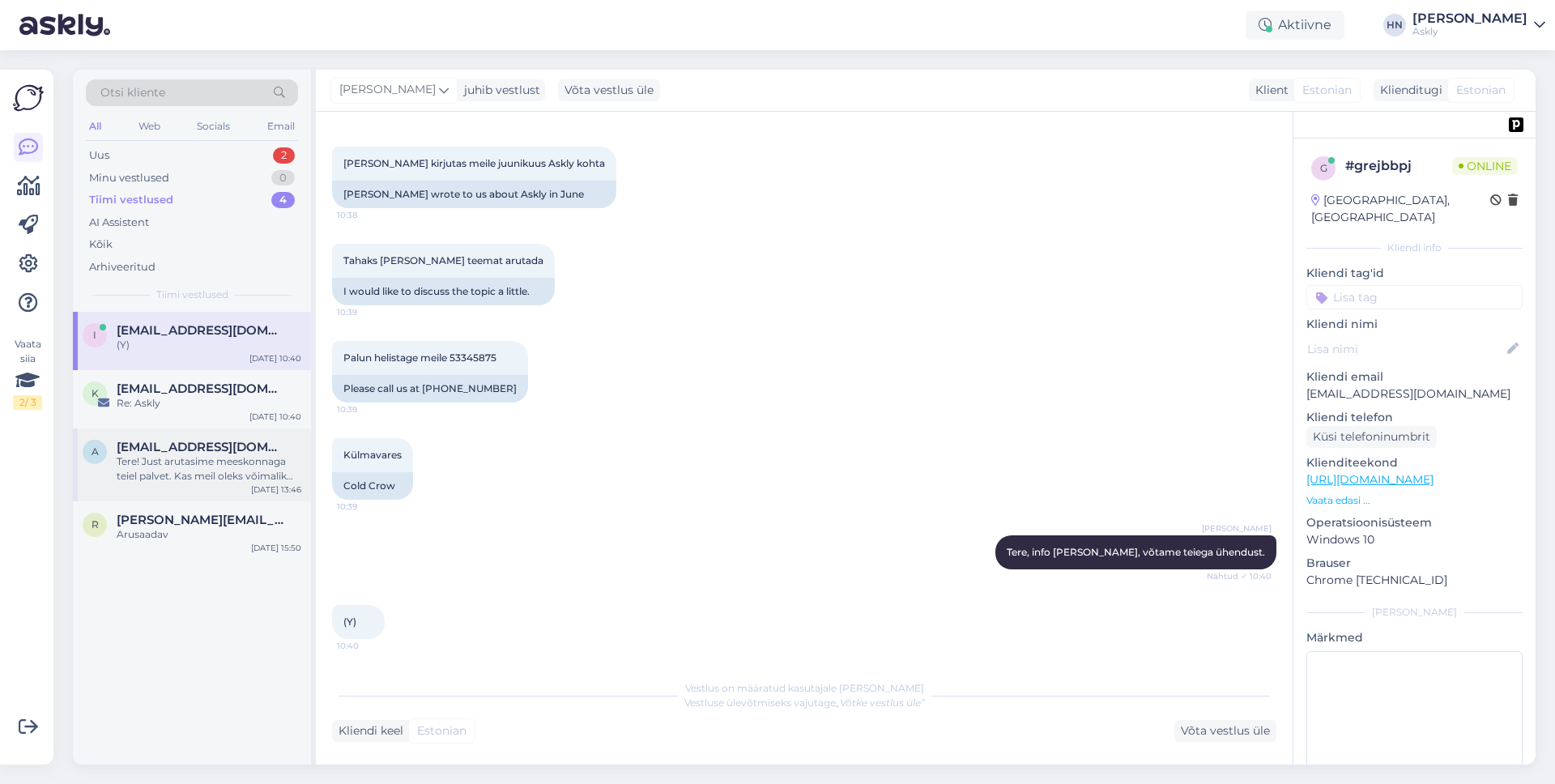
click at [230, 448] on div "[EMAIL_ADDRESS][DOMAIN_NAME]" at bounding box center [208, 447] width 185 height 15
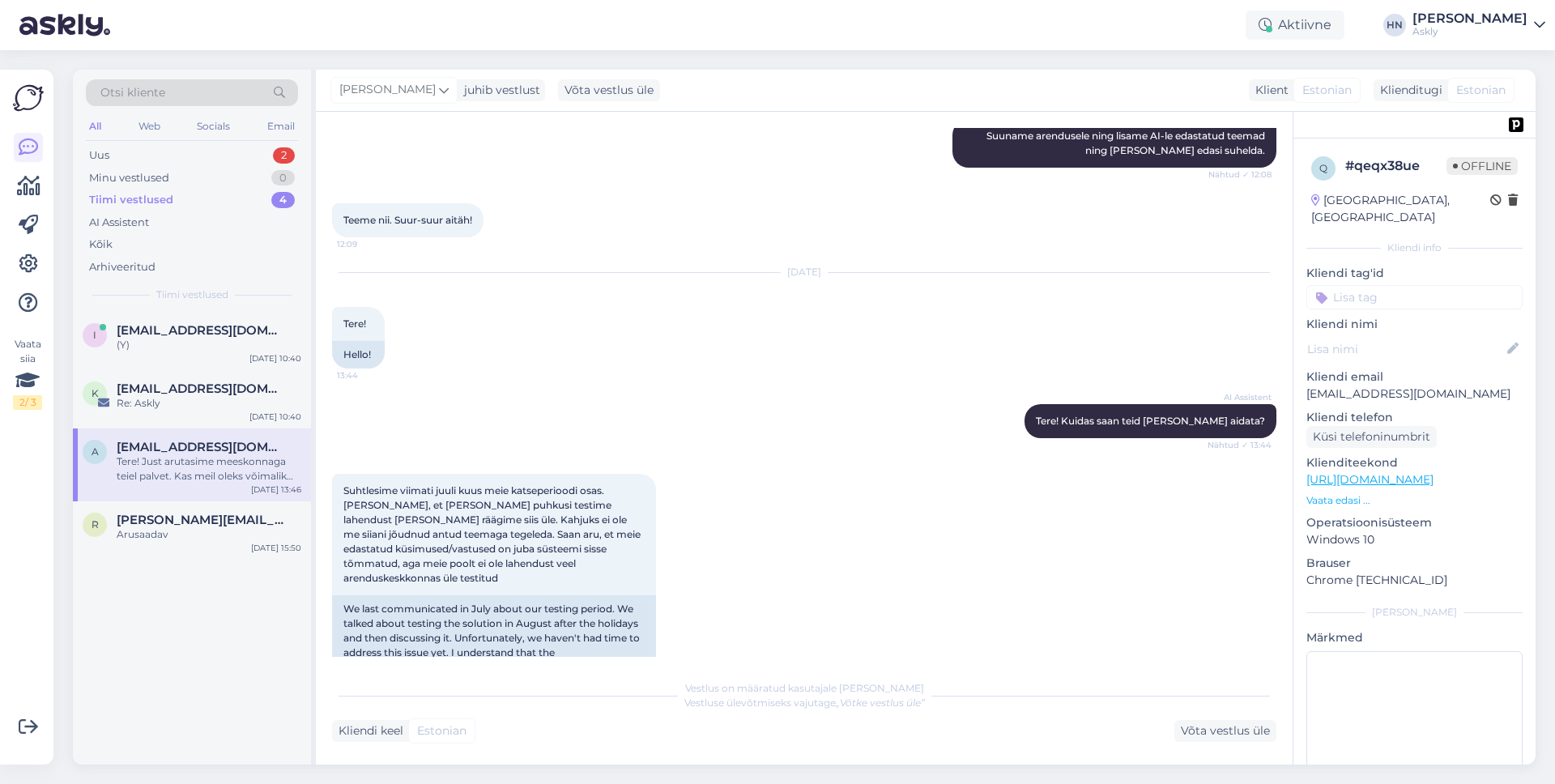
scroll to position [8879, 0]
